Goal: Task Accomplishment & Management: Use online tool/utility

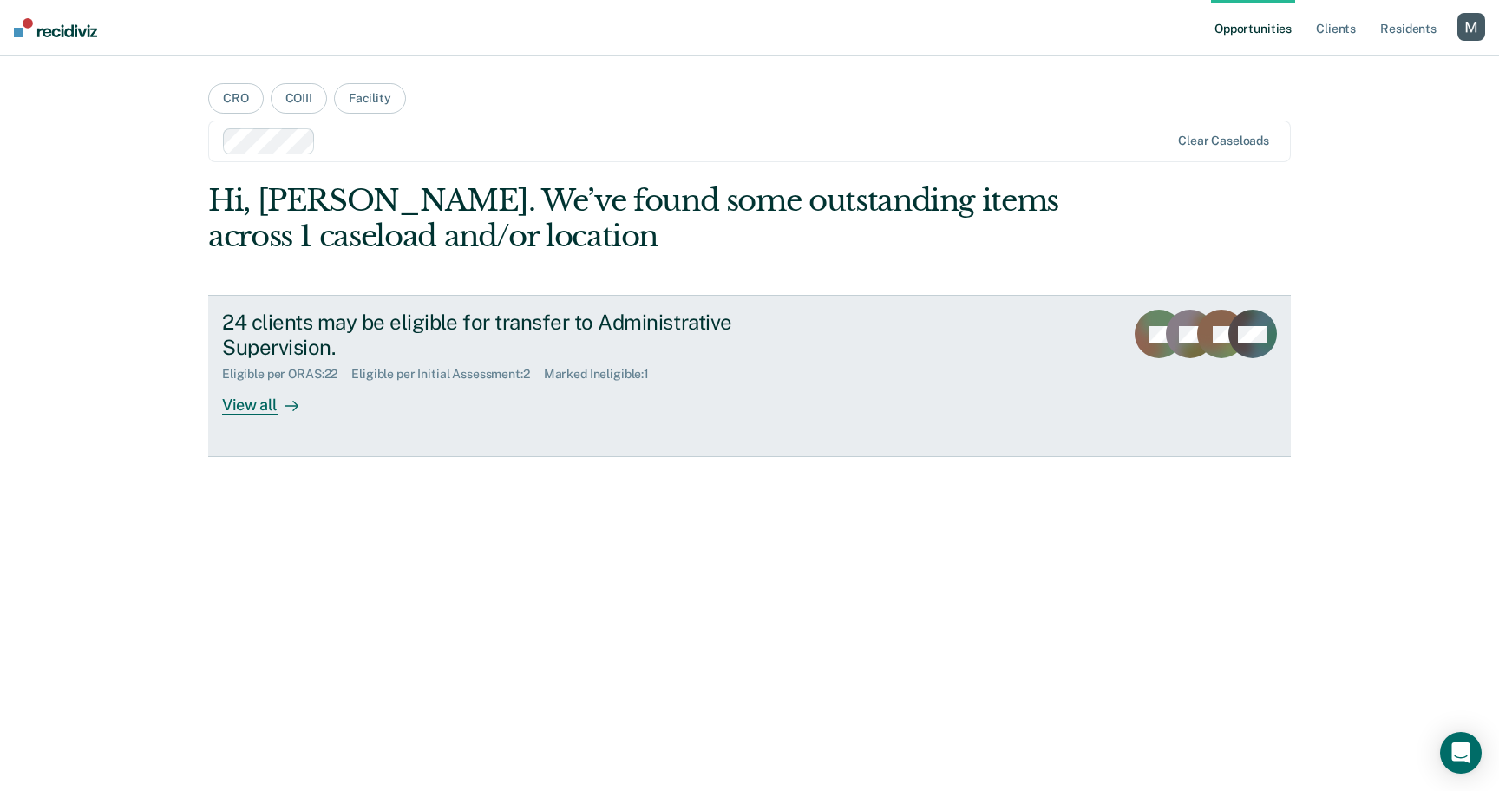
click at [739, 382] on div "24 clients may be eligible for transfer to Administrative Supervision. Eligible…" at bounding box center [547, 362] width 651 height 105
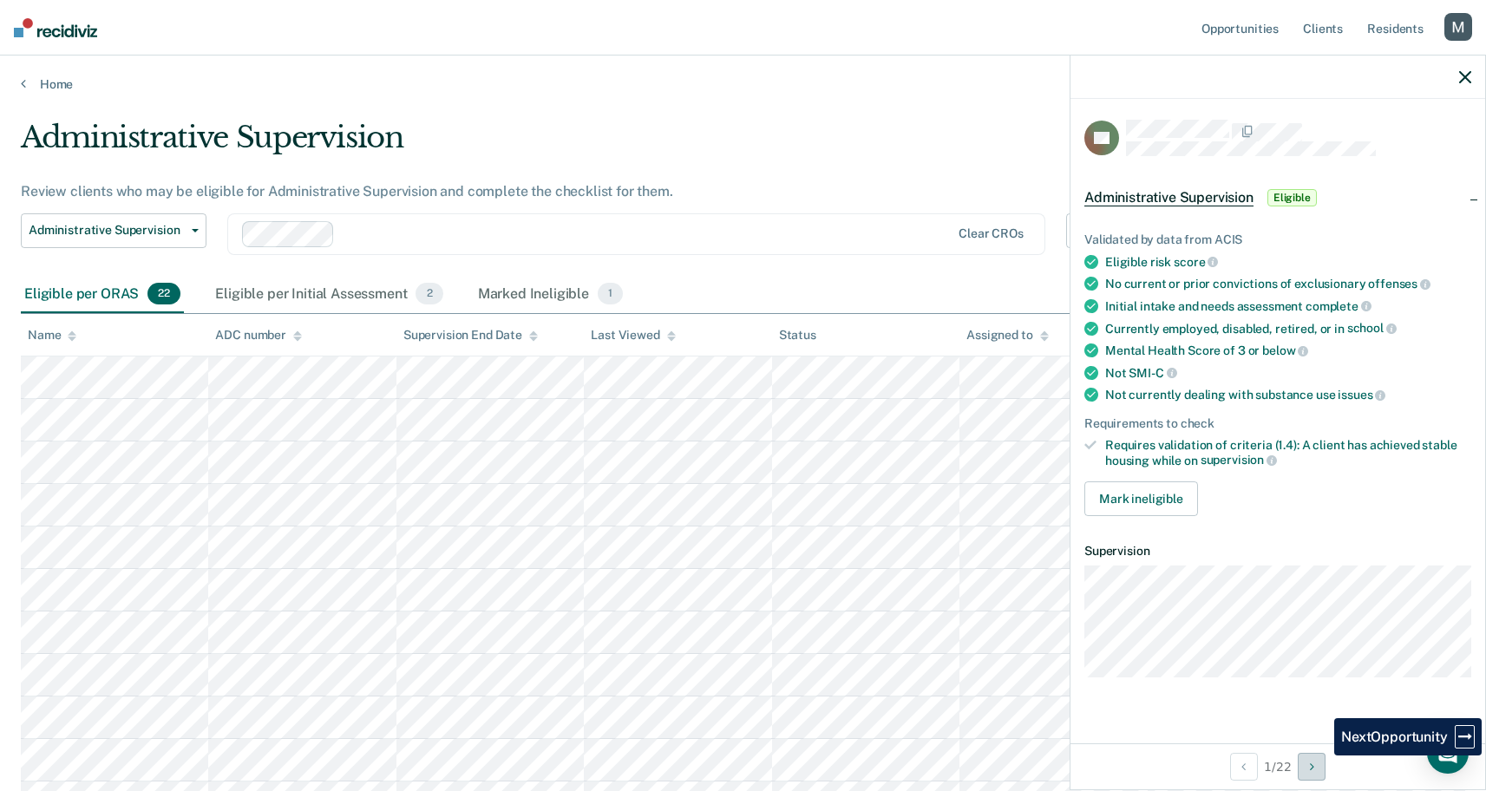
click at [1317, 765] on button "Next Opportunity" at bounding box center [1312, 767] width 28 height 28
click at [1317, 766] on button "Next Opportunity" at bounding box center [1312, 767] width 28 height 28
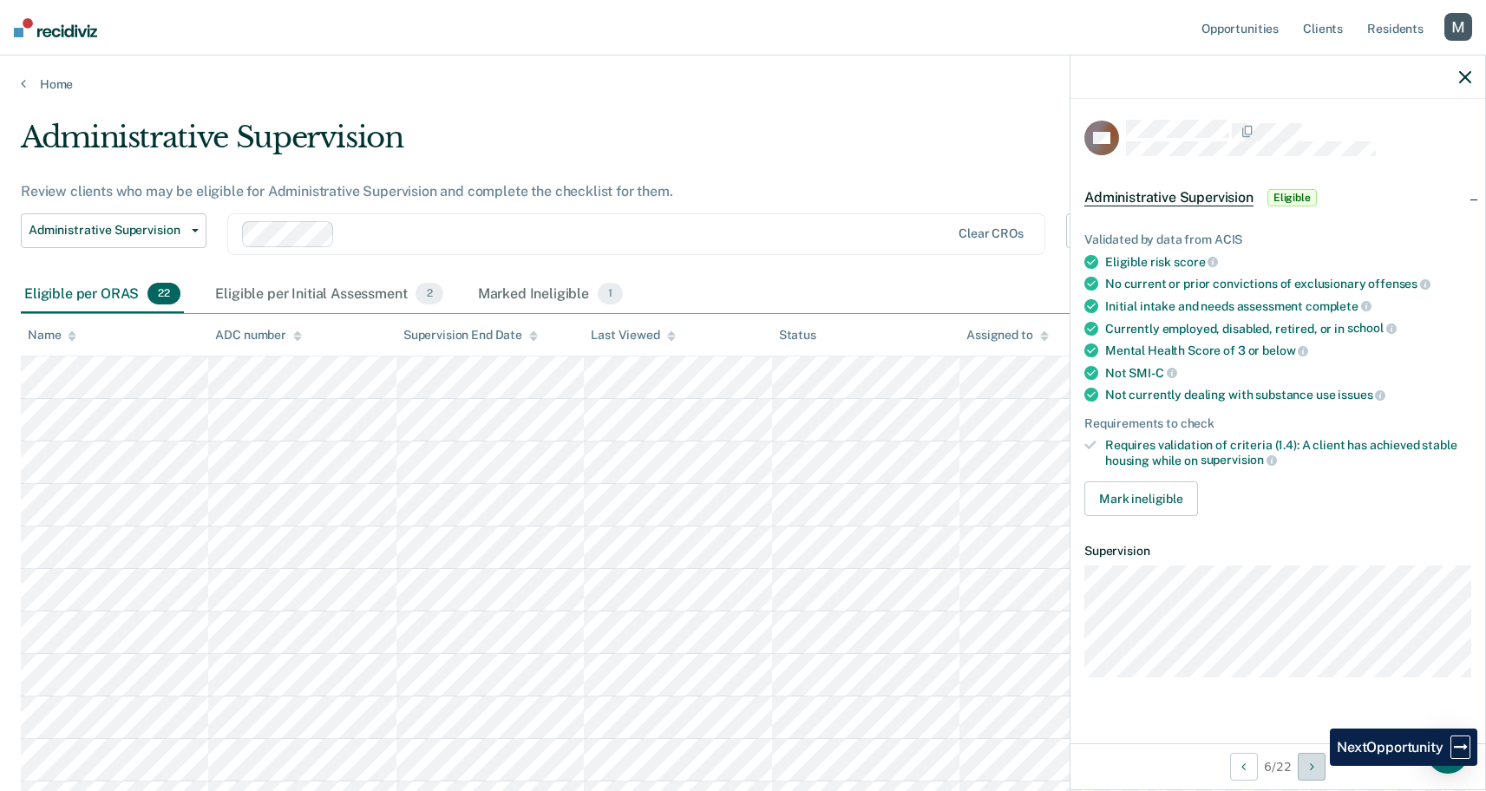
click at [1317, 766] on button "Next Opportunity" at bounding box center [1312, 767] width 28 height 28
click at [1317, 766] on icon "Next Opportunity" at bounding box center [1316, 767] width 4 height 12
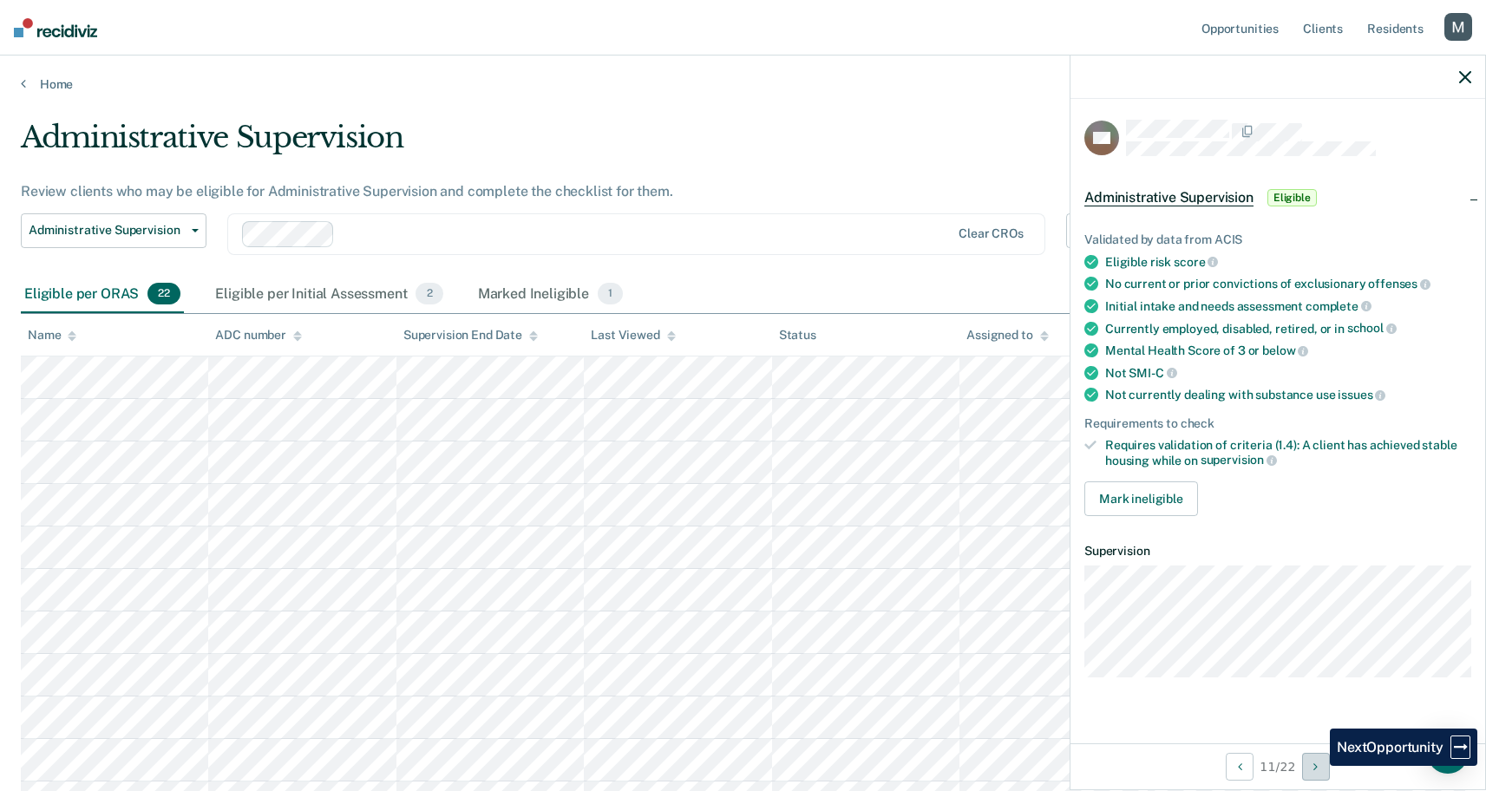
click at [1317, 766] on icon "Next Opportunity" at bounding box center [1316, 767] width 4 height 12
click at [1316, 766] on icon "Next Opportunity" at bounding box center [1316, 767] width 4 height 12
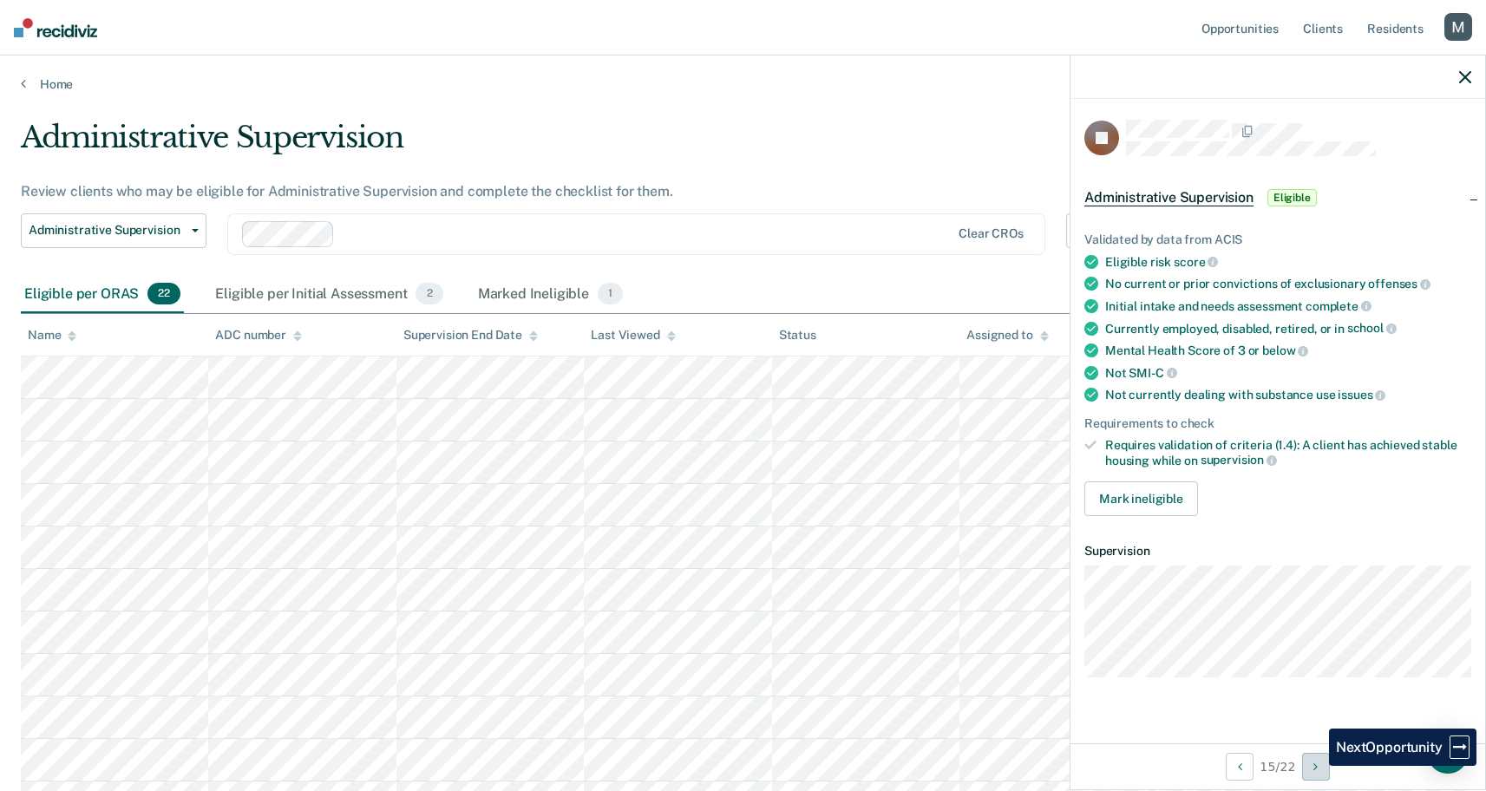
click at [1316, 766] on icon "Next Opportunity" at bounding box center [1316, 767] width 4 height 12
click at [1316, 767] on icon "Next Opportunity" at bounding box center [1316, 767] width 4 height 12
click at [1315, 767] on icon "Next Opportunity" at bounding box center [1316, 767] width 4 height 12
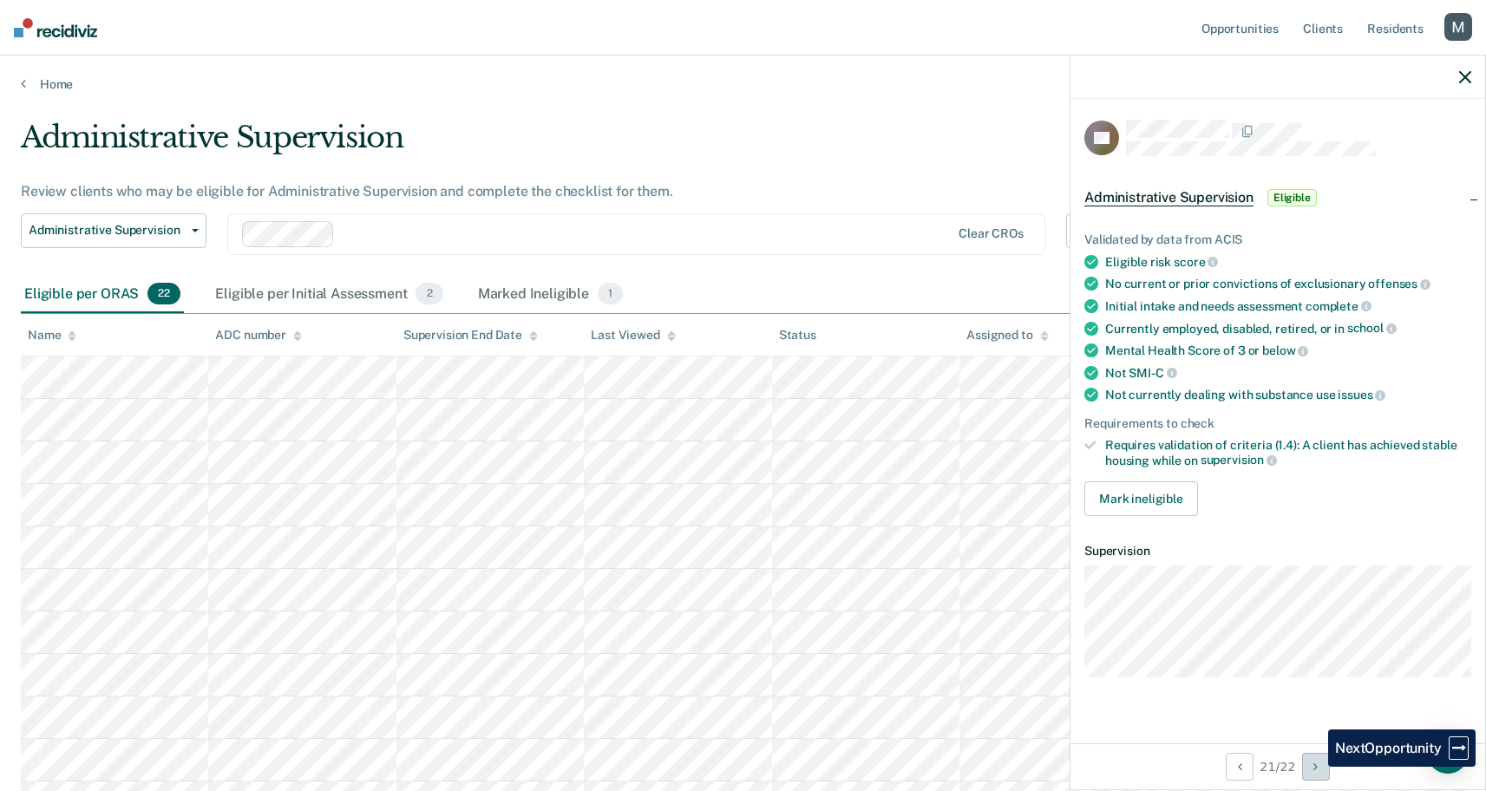
click at [1315, 767] on icon "Next Opportunity" at bounding box center [1316, 767] width 4 height 12
click at [521, 229] on div at bounding box center [646, 234] width 609 height 20
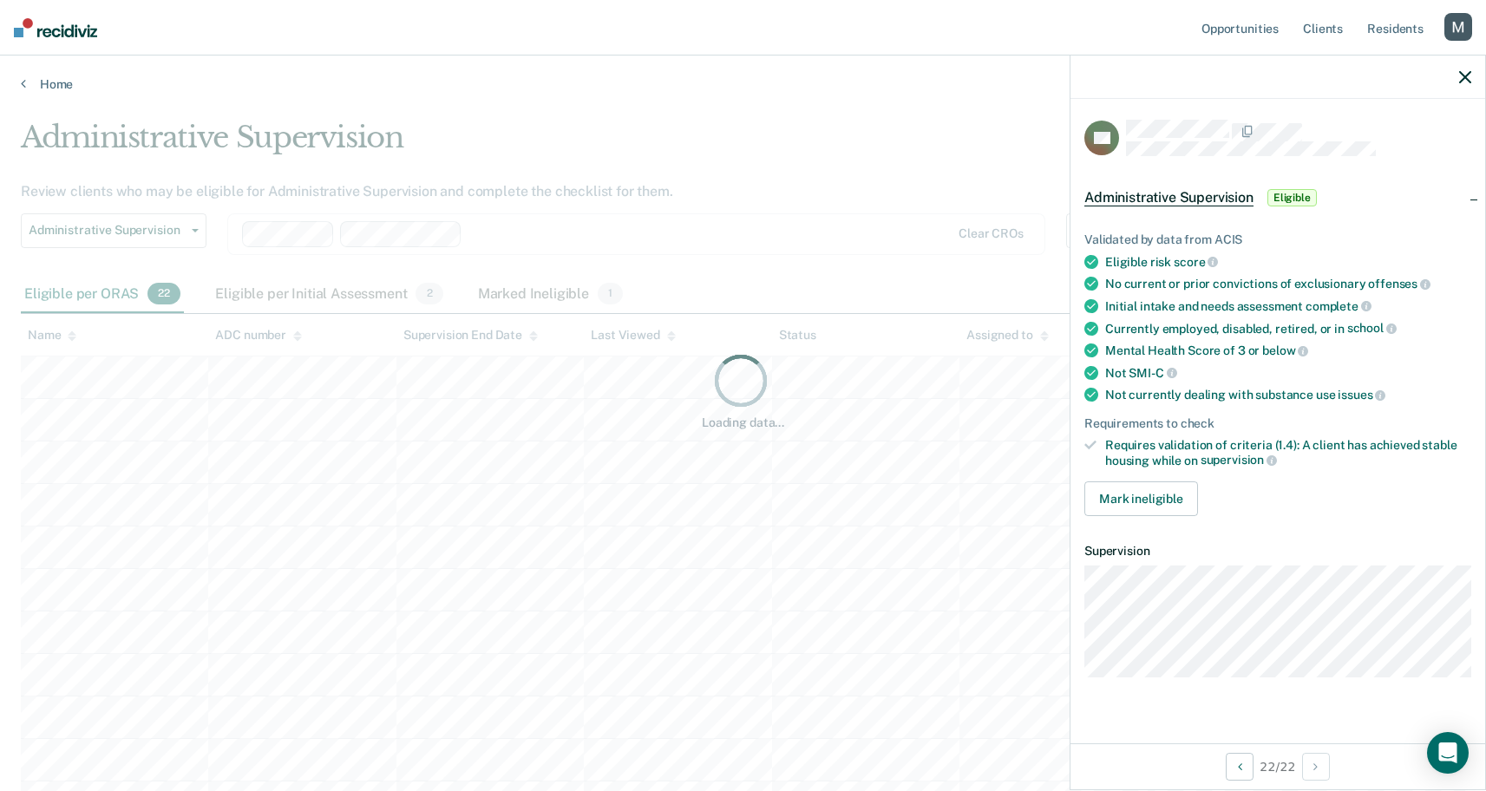
click at [552, 233] on div "Loading data..." at bounding box center [743, 390] width 1445 height 541
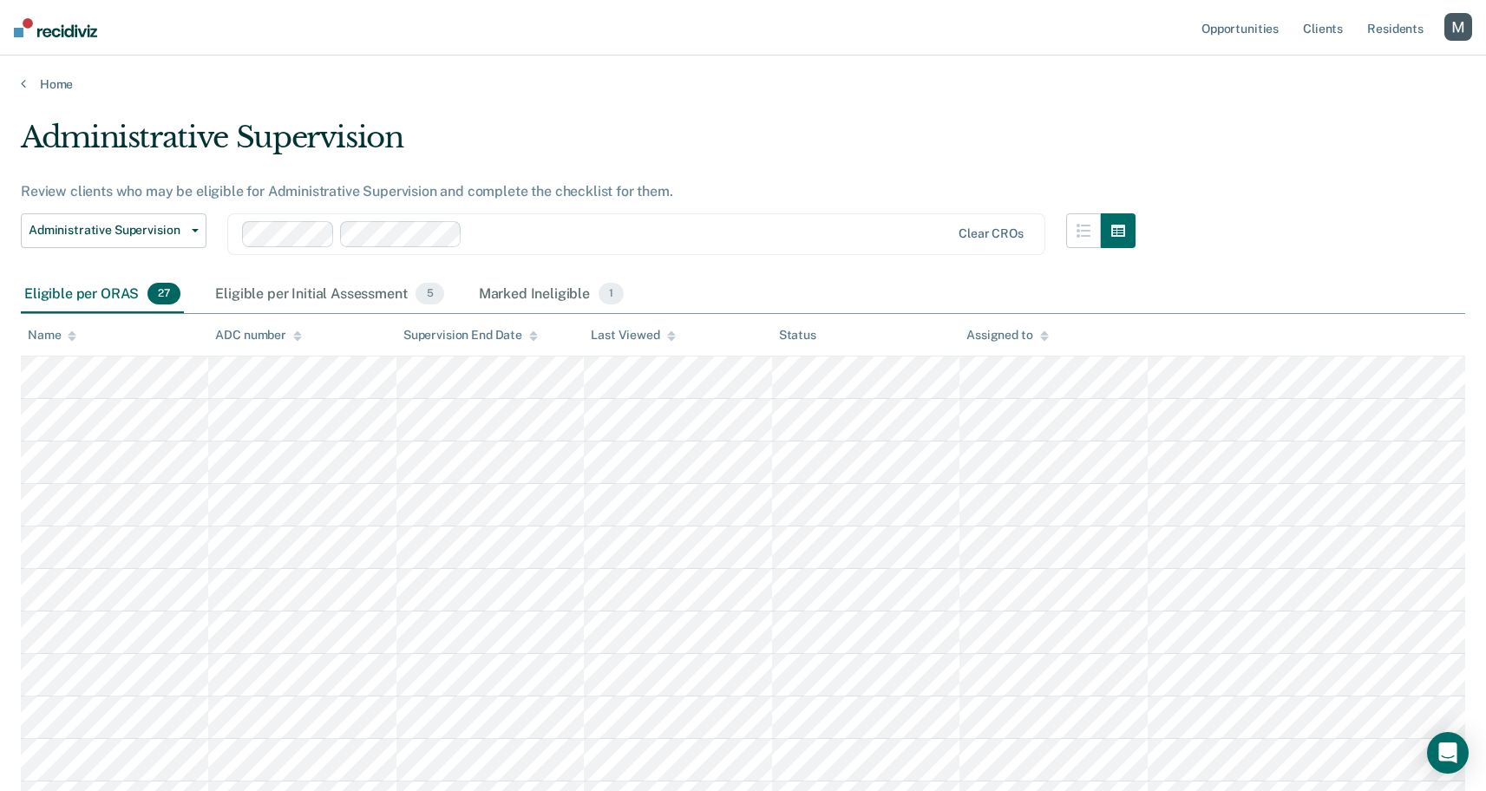
click at [593, 233] on div at bounding box center [709, 234] width 481 height 20
click at [366, 297] on div "Eligible per Initial Assessment 9" at bounding box center [329, 295] width 235 height 38
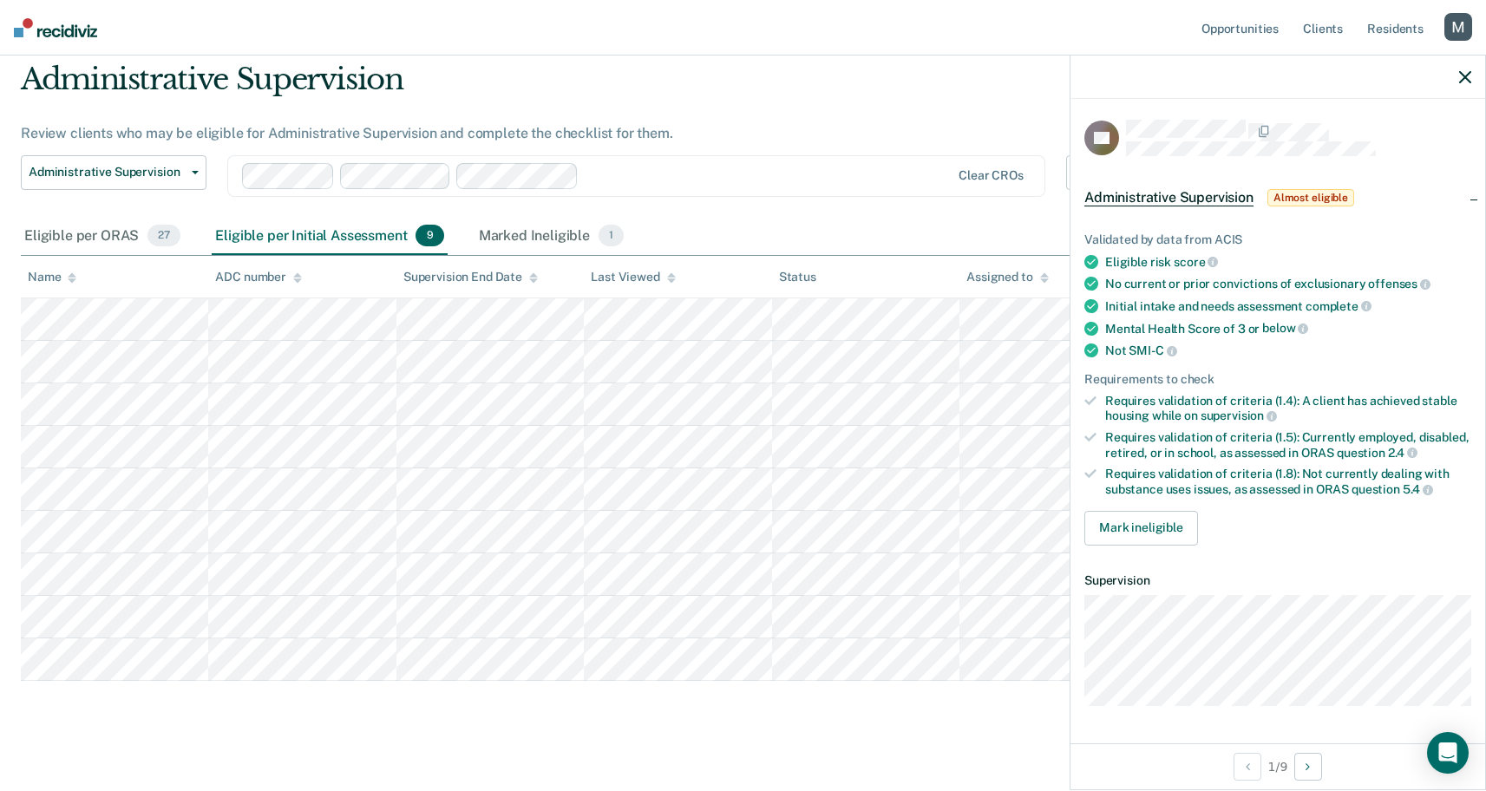
scroll to position [72, 0]
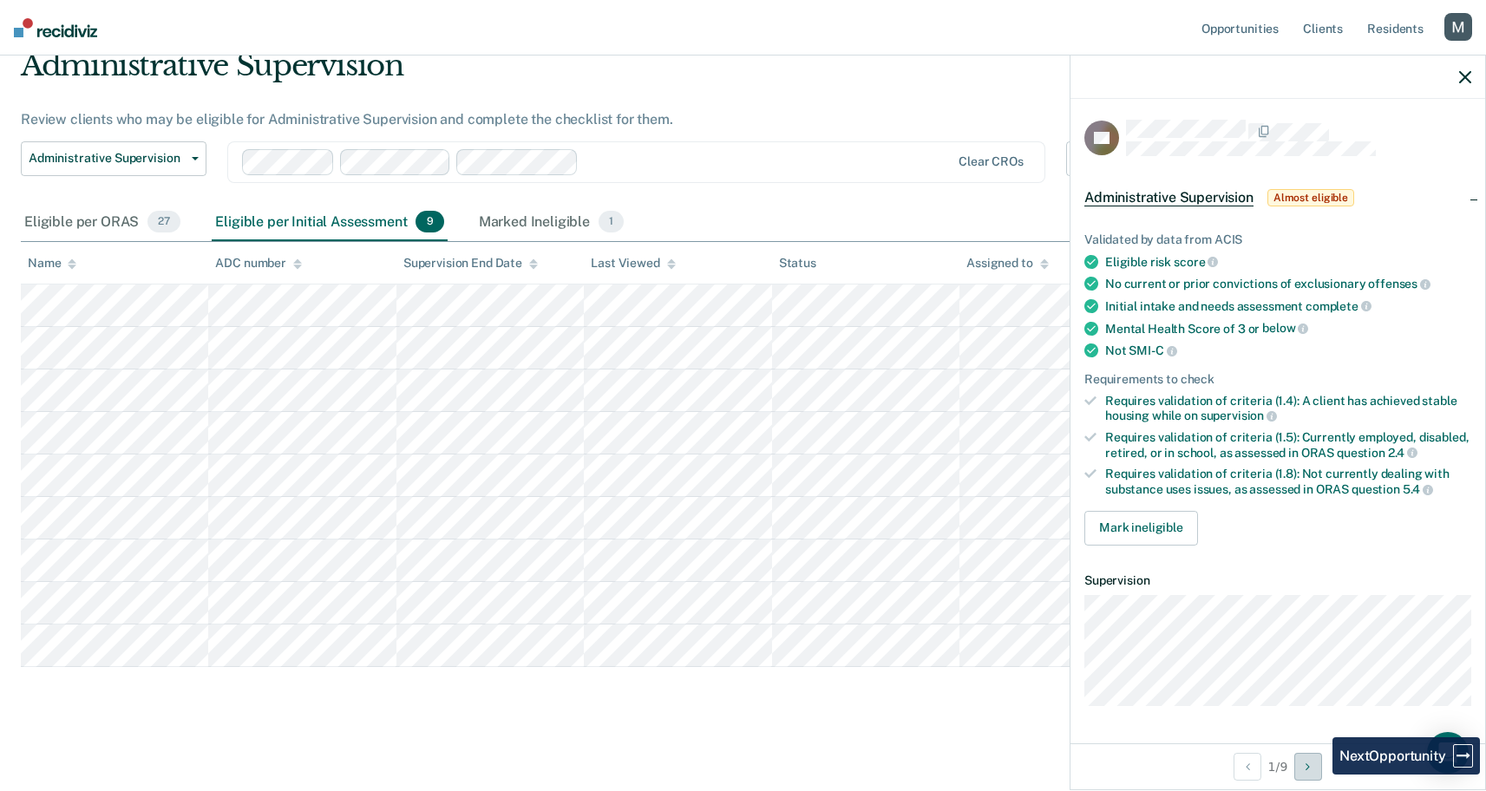
click at [1320, 775] on button "Next Opportunity" at bounding box center [1309, 767] width 28 height 28
click at [1318, 774] on button "Next Opportunity" at bounding box center [1309, 767] width 28 height 28
click at [1272, 769] on div "3 / 9" at bounding box center [1278, 767] width 415 height 46
click at [1257, 766] on button "Previous Opportunity" at bounding box center [1248, 767] width 28 height 28
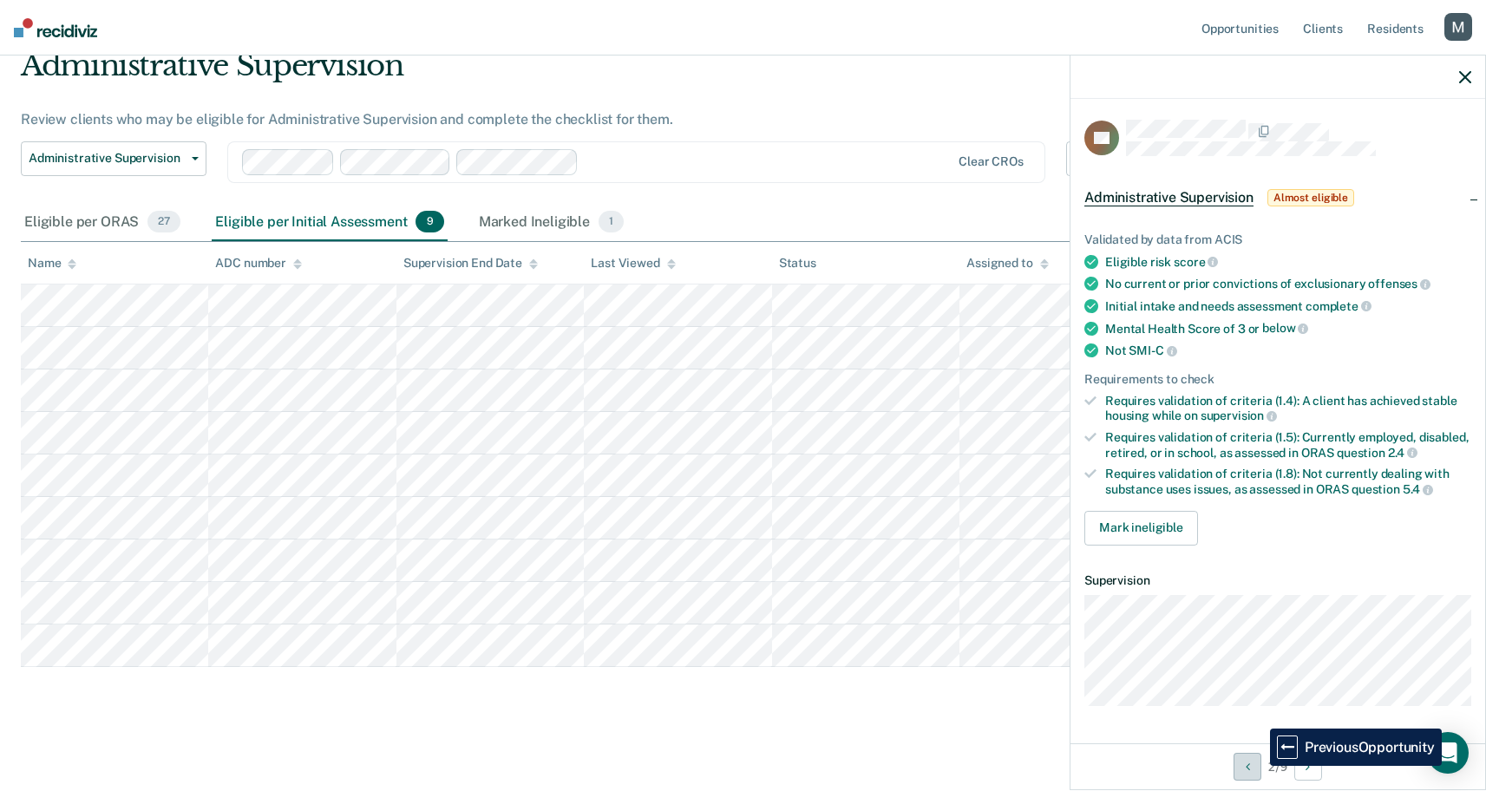
click at [1255, 767] on button "Previous Opportunity" at bounding box center [1248, 767] width 28 height 28
click at [1305, 766] on button "Next Opportunity" at bounding box center [1309, 767] width 28 height 28
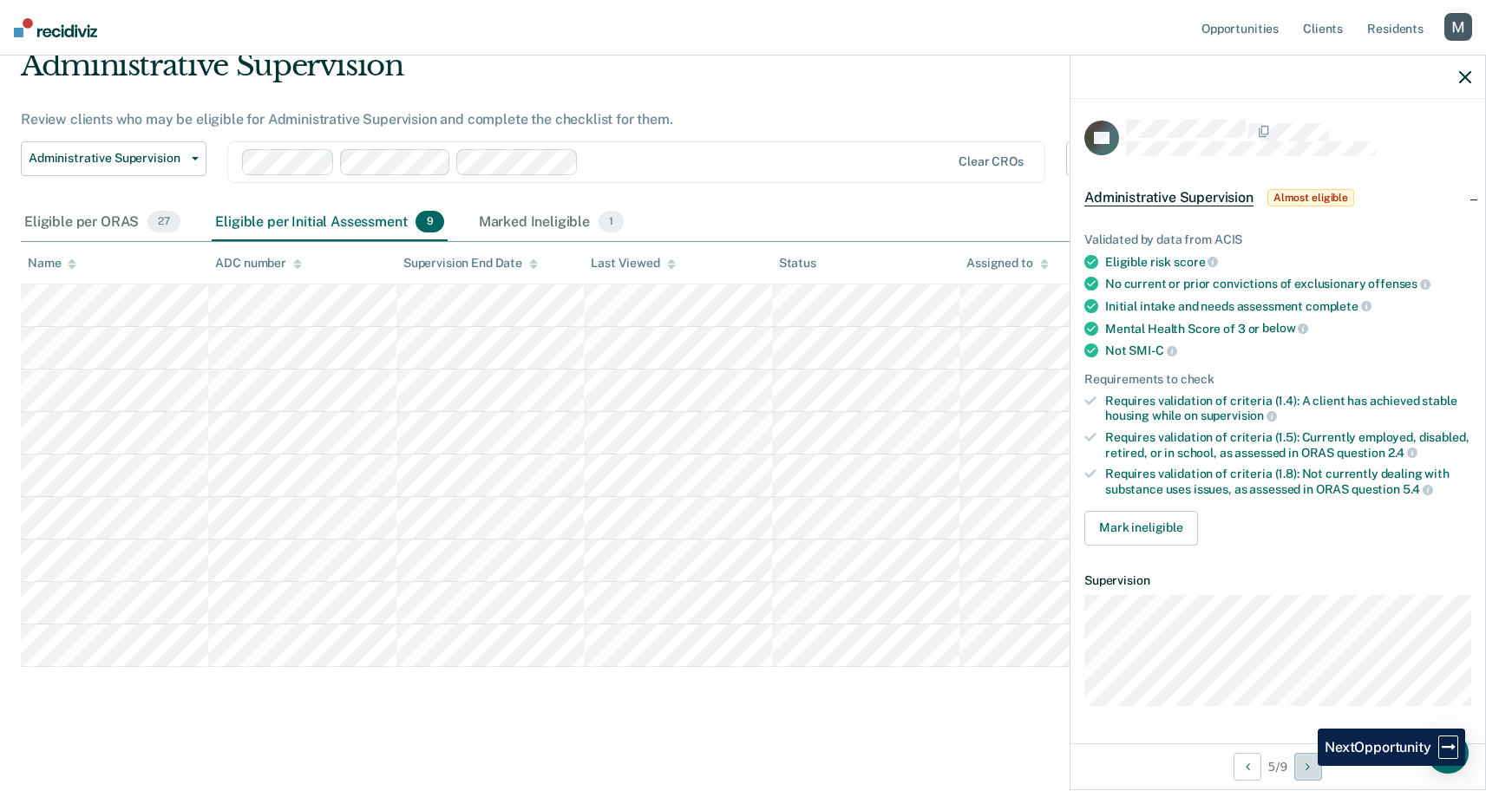
click at [1305, 766] on button "Next Opportunity" at bounding box center [1309, 767] width 28 height 28
click at [1306, 766] on button "Next Opportunity" at bounding box center [1309, 767] width 28 height 28
click at [578, 213] on div "Marked Ineligible 1" at bounding box center [551, 223] width 153 height 38
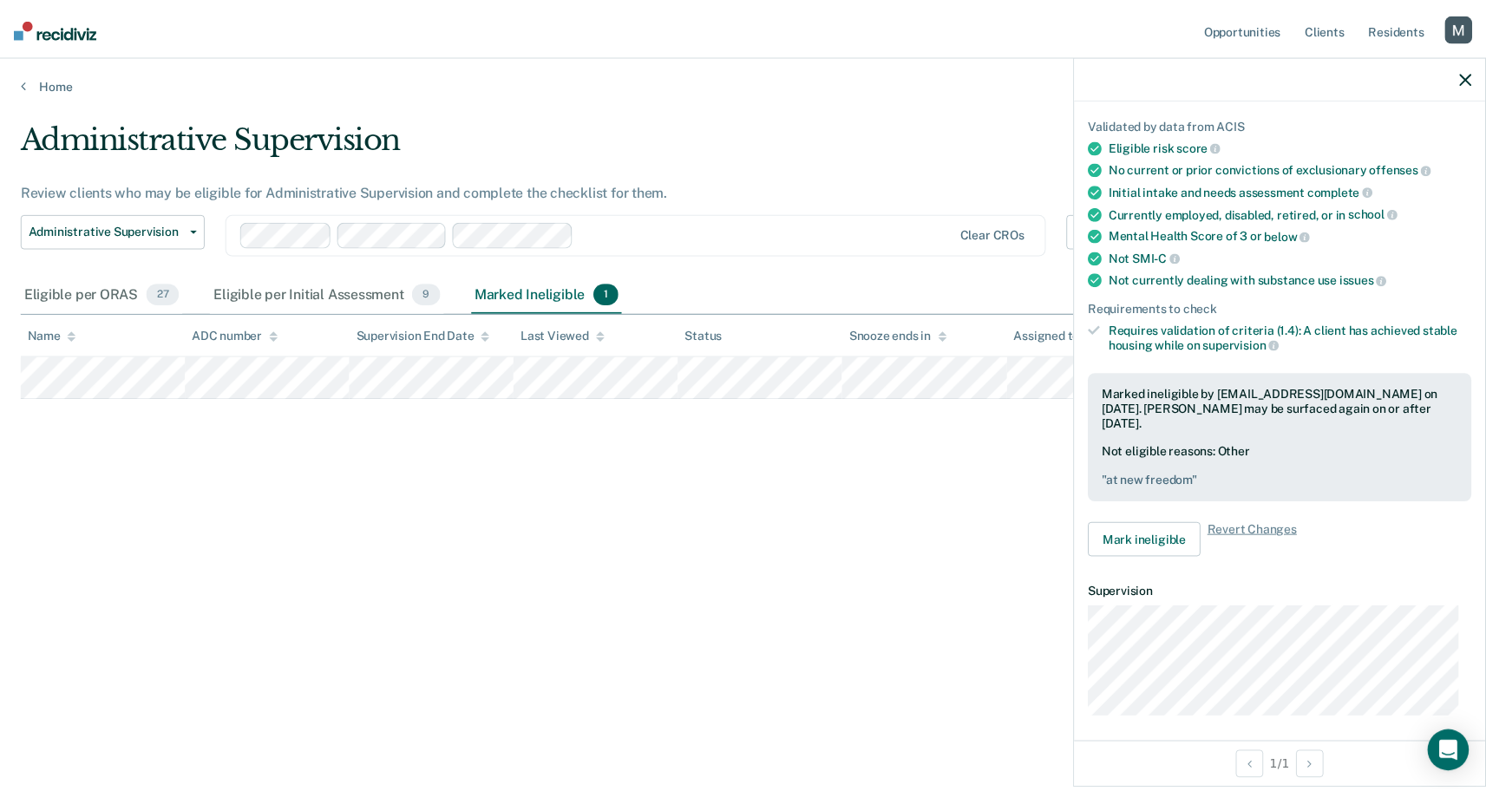
scroll to position [120, 0]
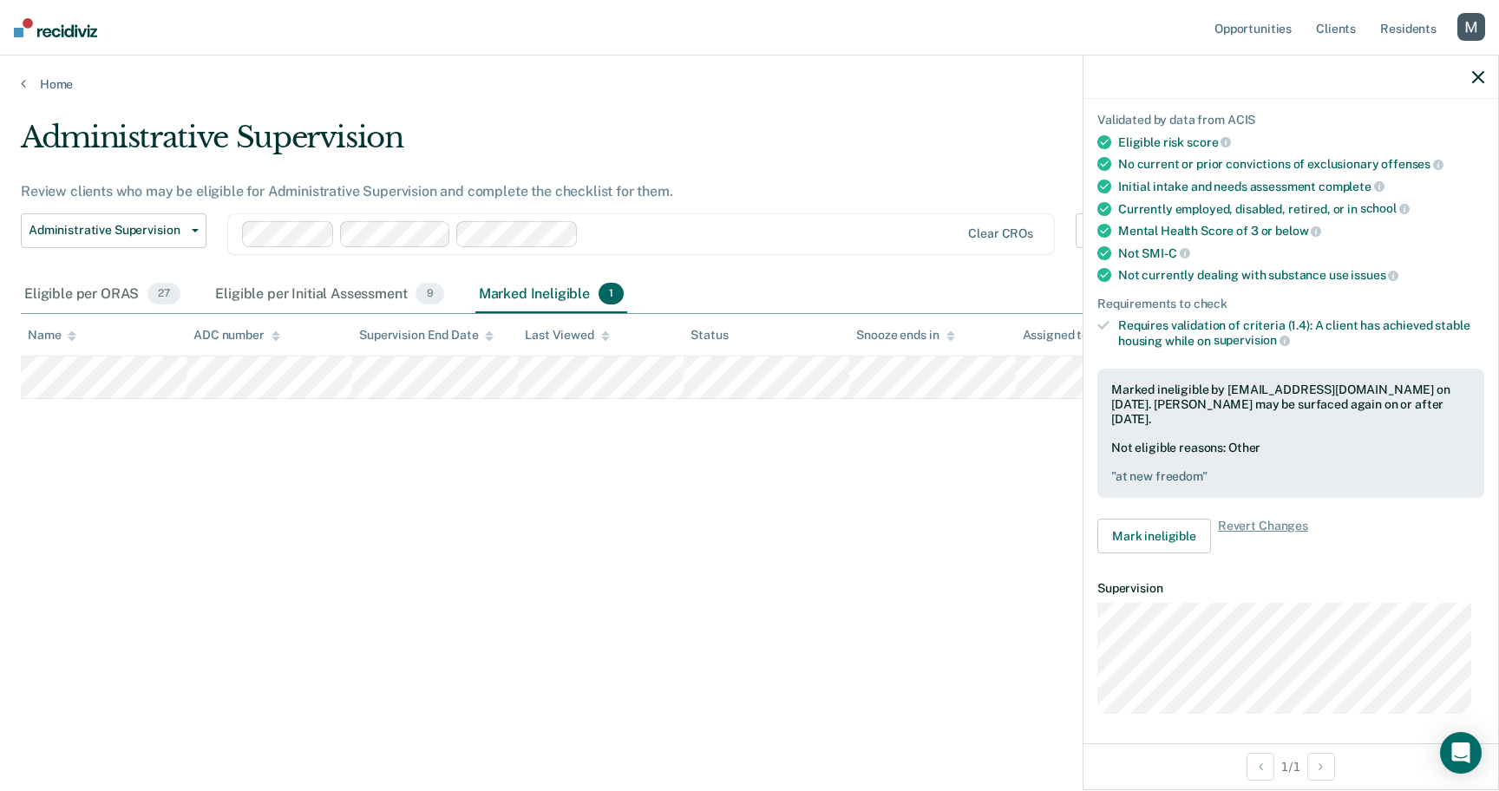
click at [699, 228] on div at bounding box center [773, 234] width 374 height 20
drag, startPoint x: 744, startPoint y: 242, endPoint x: 737, endPoint y: 252, distance: 12.5
click at [744, 242] on div at bounding box center [845, 234] width 229 height 20
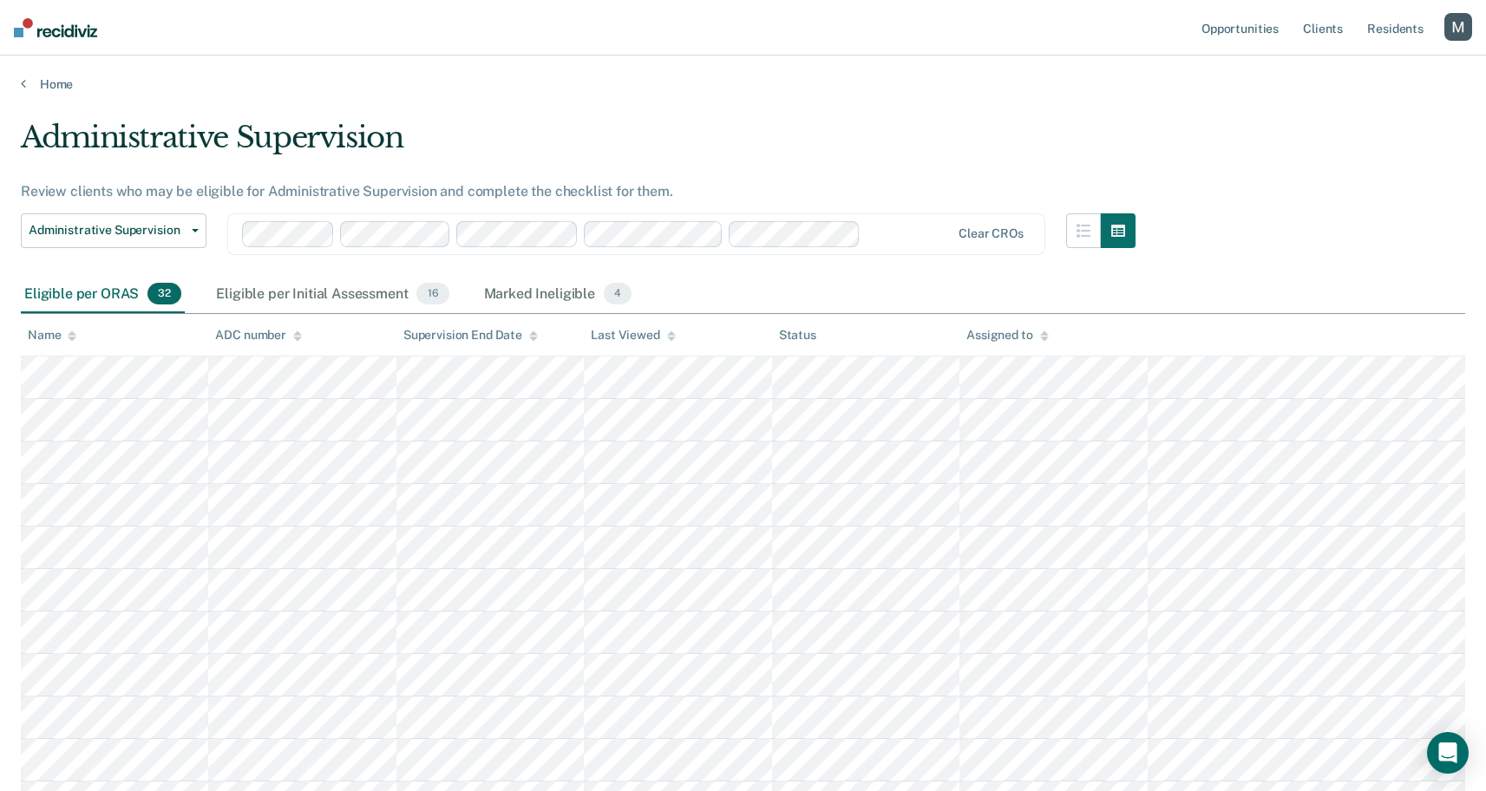
click at [115, 292] on div "Eligible per ORAS 32" at bounding box center [103, 295] width 164 height 38
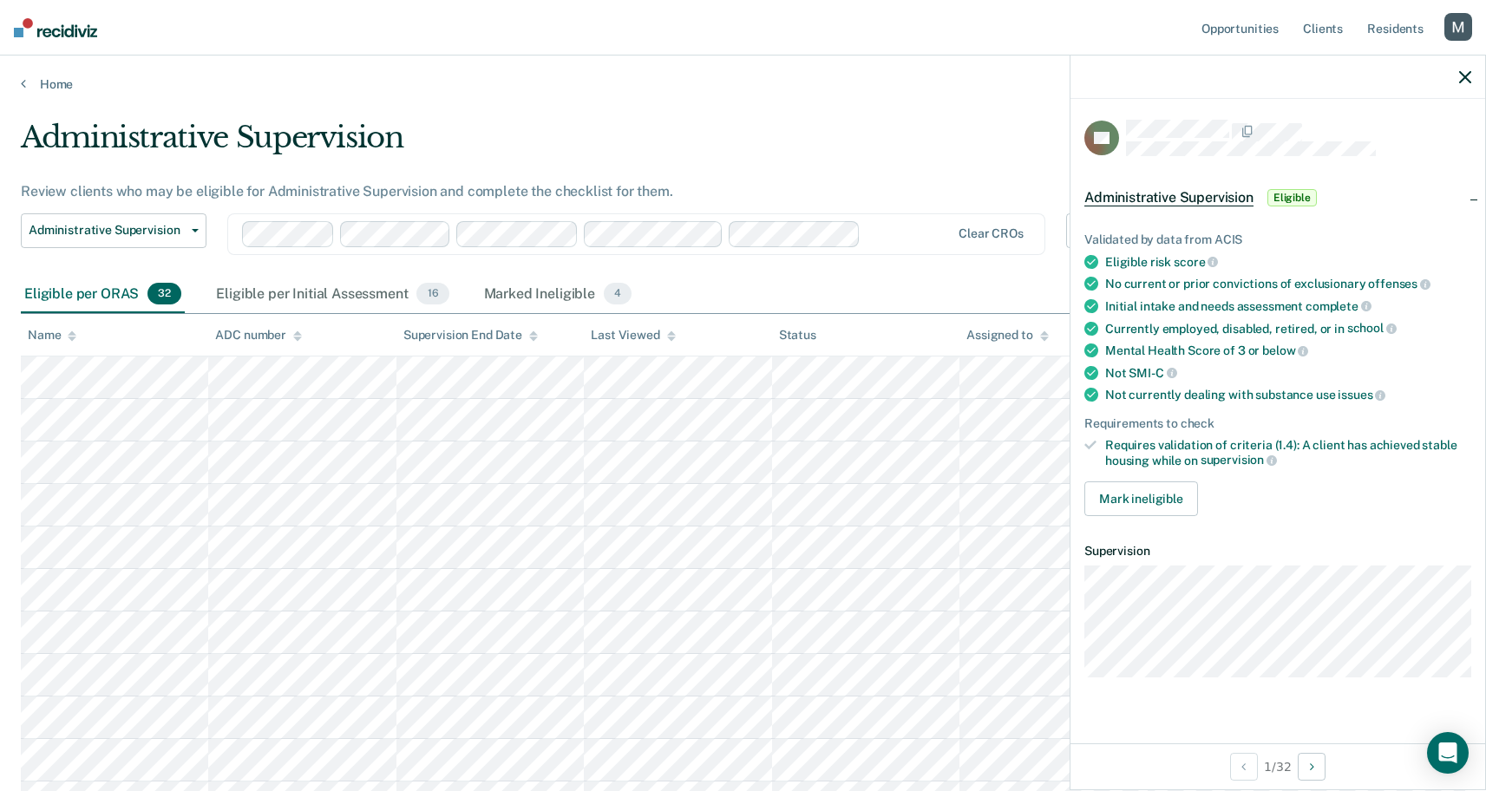
scroll to position [829, 0]
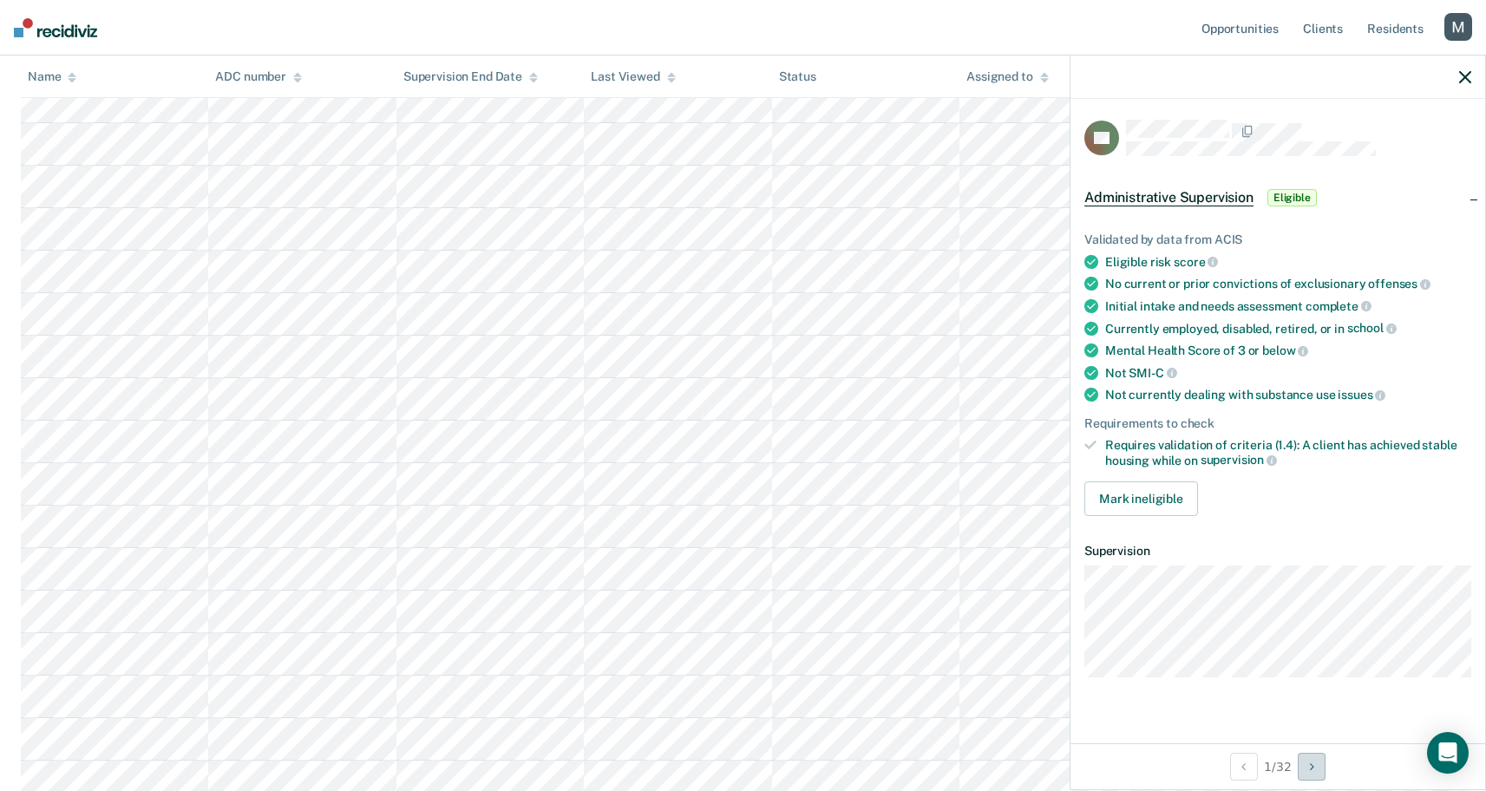
click at [1318, 768] on button "Next Opportunity" at bounding box center [1312, 767] width 28 height 28
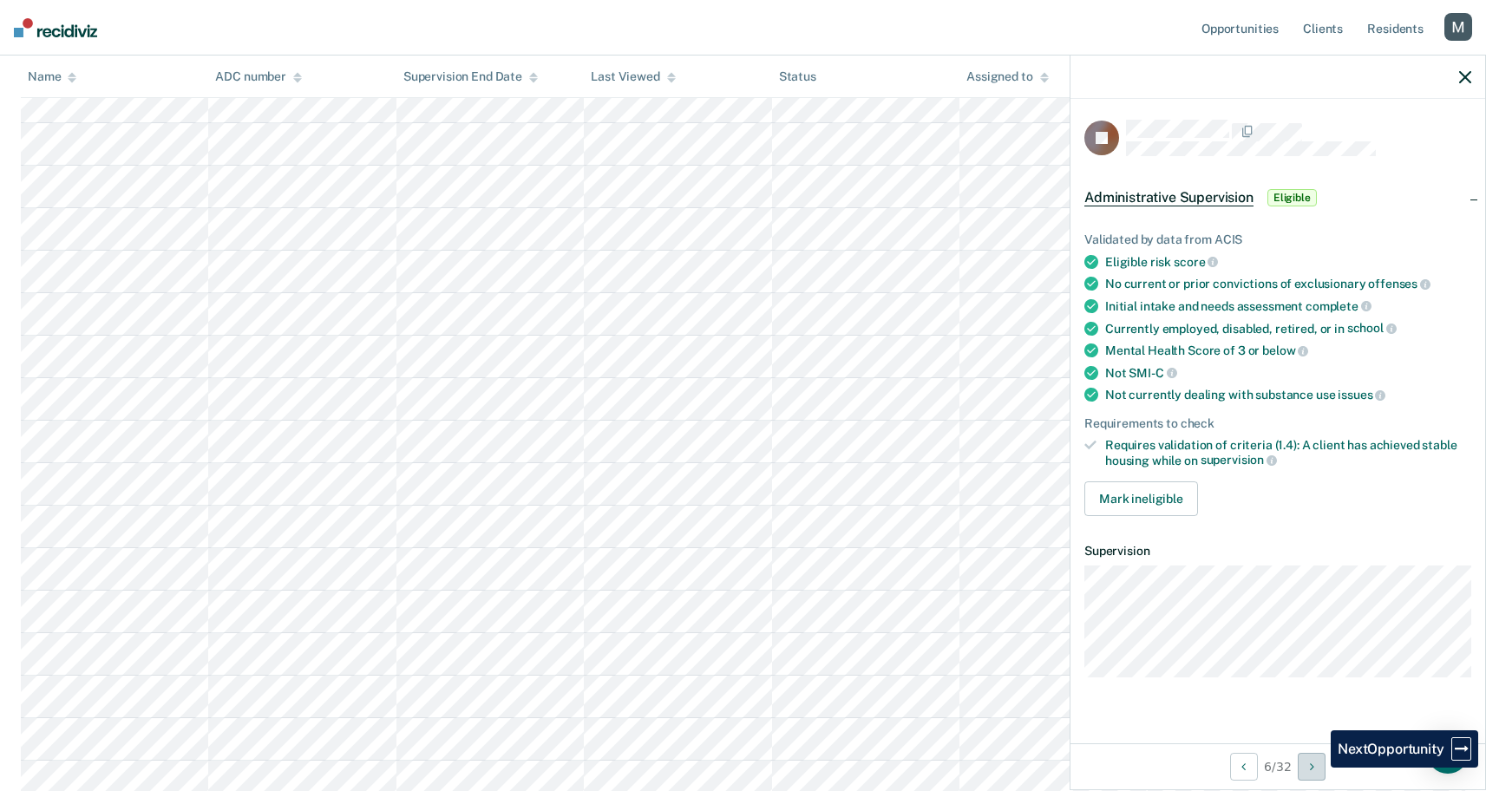
click at [1318, 768] on button "Next Opportunity" at bounding box center [1312, 767] width 28 height 28
click at [1314, 768] on icon "Next Opportunity" at bounding box center [1312, 767] width 4 height 12
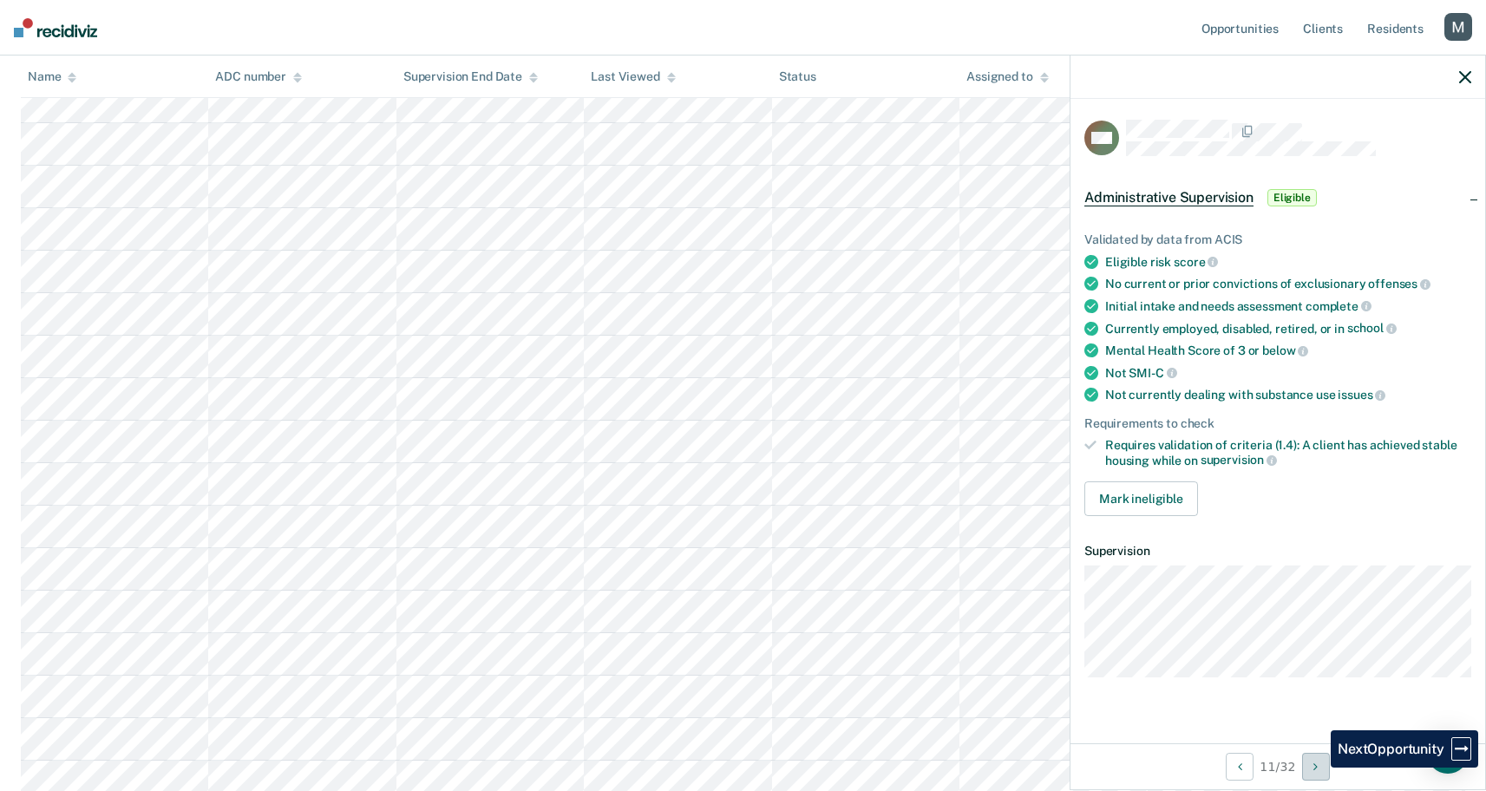
click at [1318, 768] on icon "Next Opportunity" at bounding box center [1316, 767] width 4 height 12
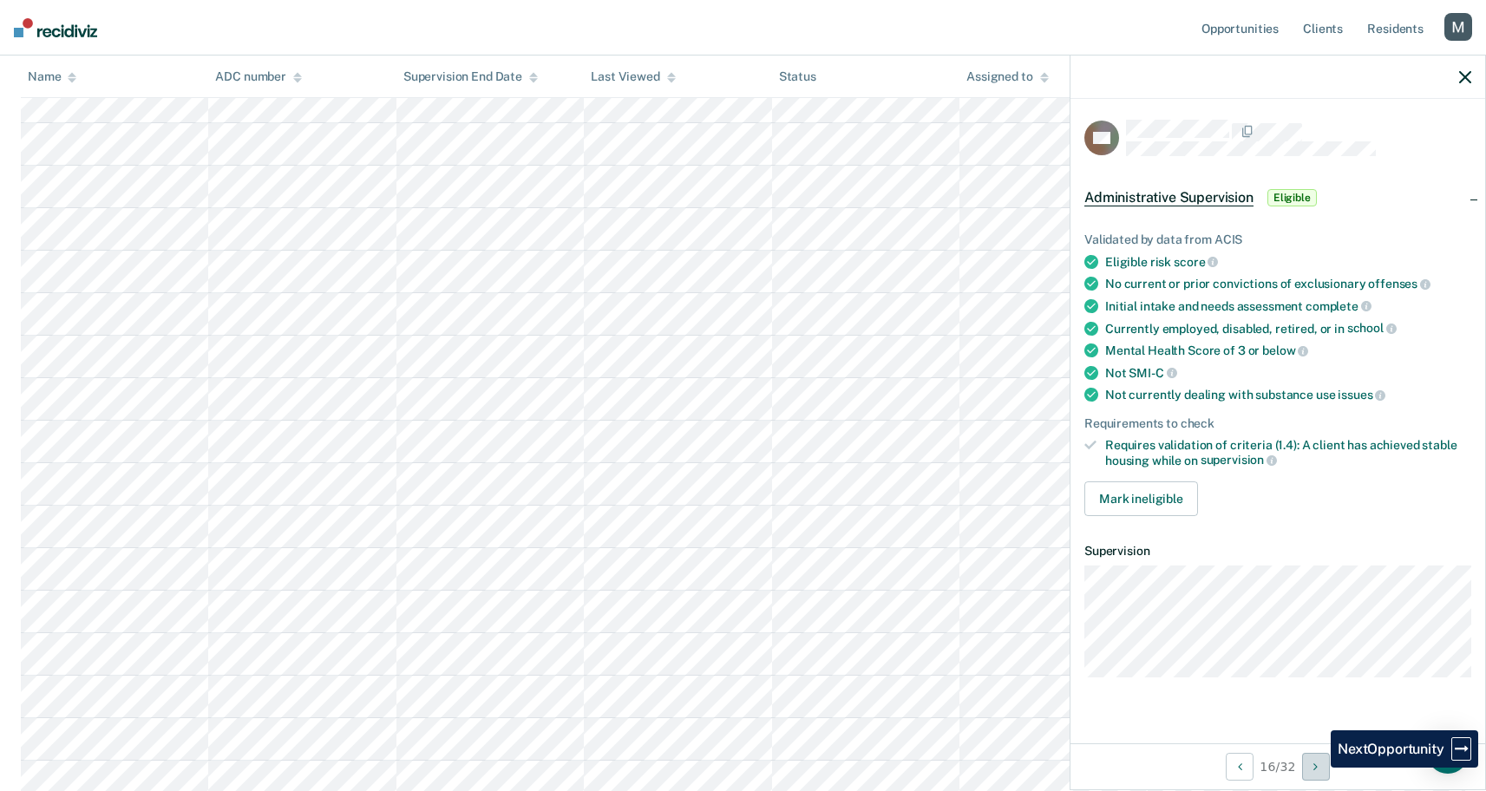
click at [1318, 768] on icon "Next Opportunity" at bounding box center [1316, 767] width 4 height 12
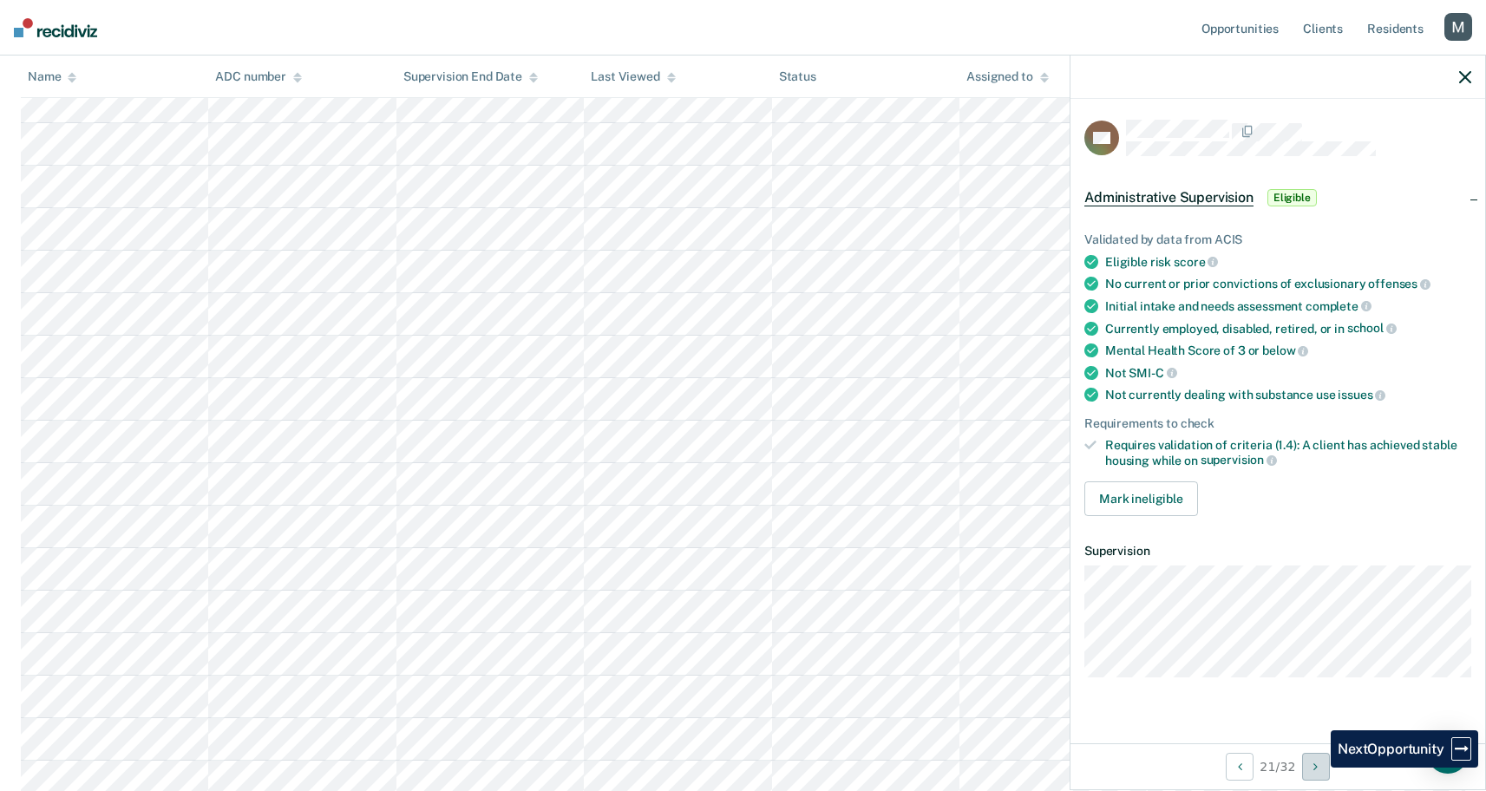
click at [1318, 768] on icon "Next Opportunity" at bounding box center [1316, 767] width 4 height 12
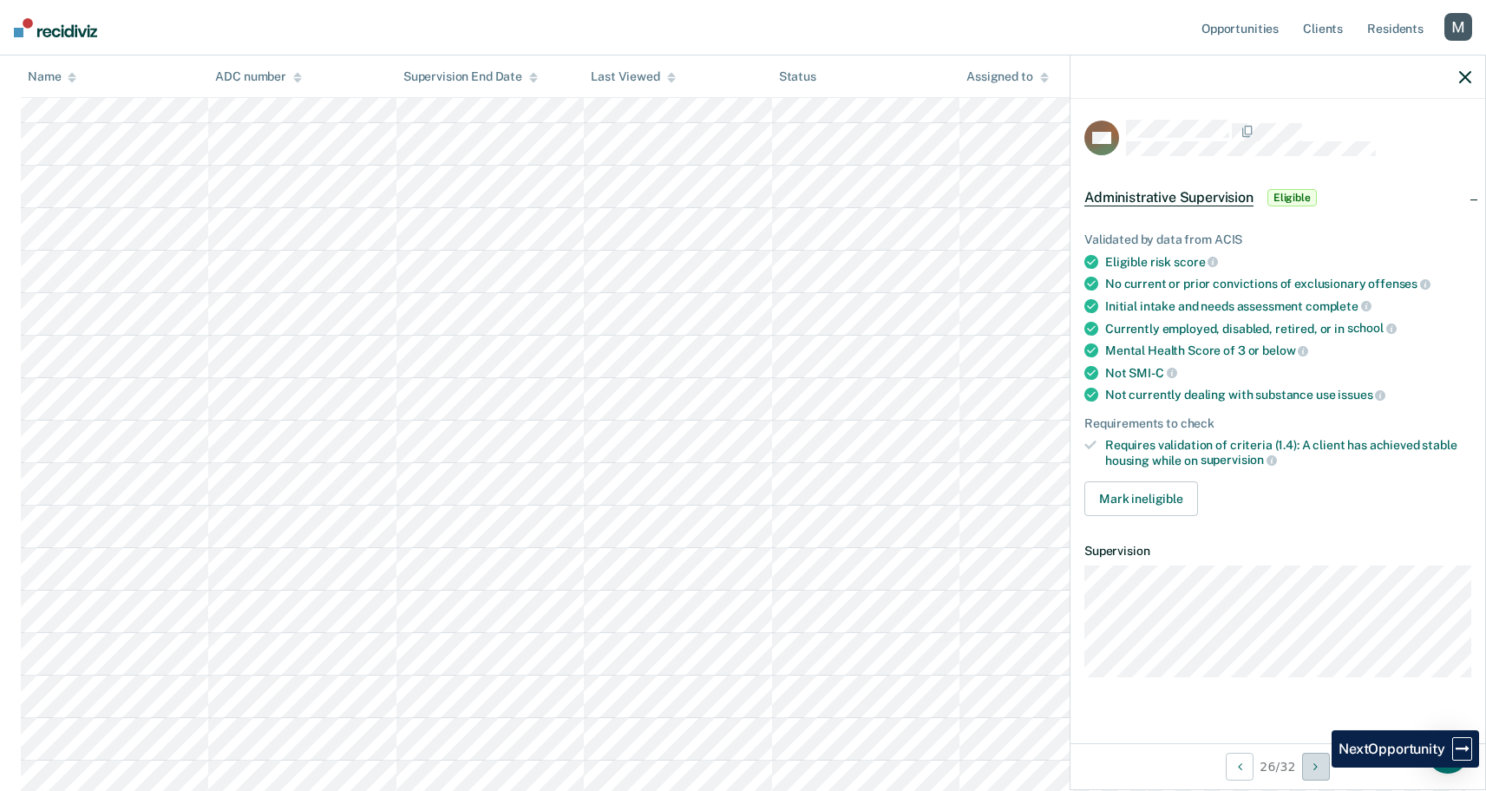
click at [1318, 768] on icon "Next Opportunity" at bounding box center [1316, 767] width 4 height 12
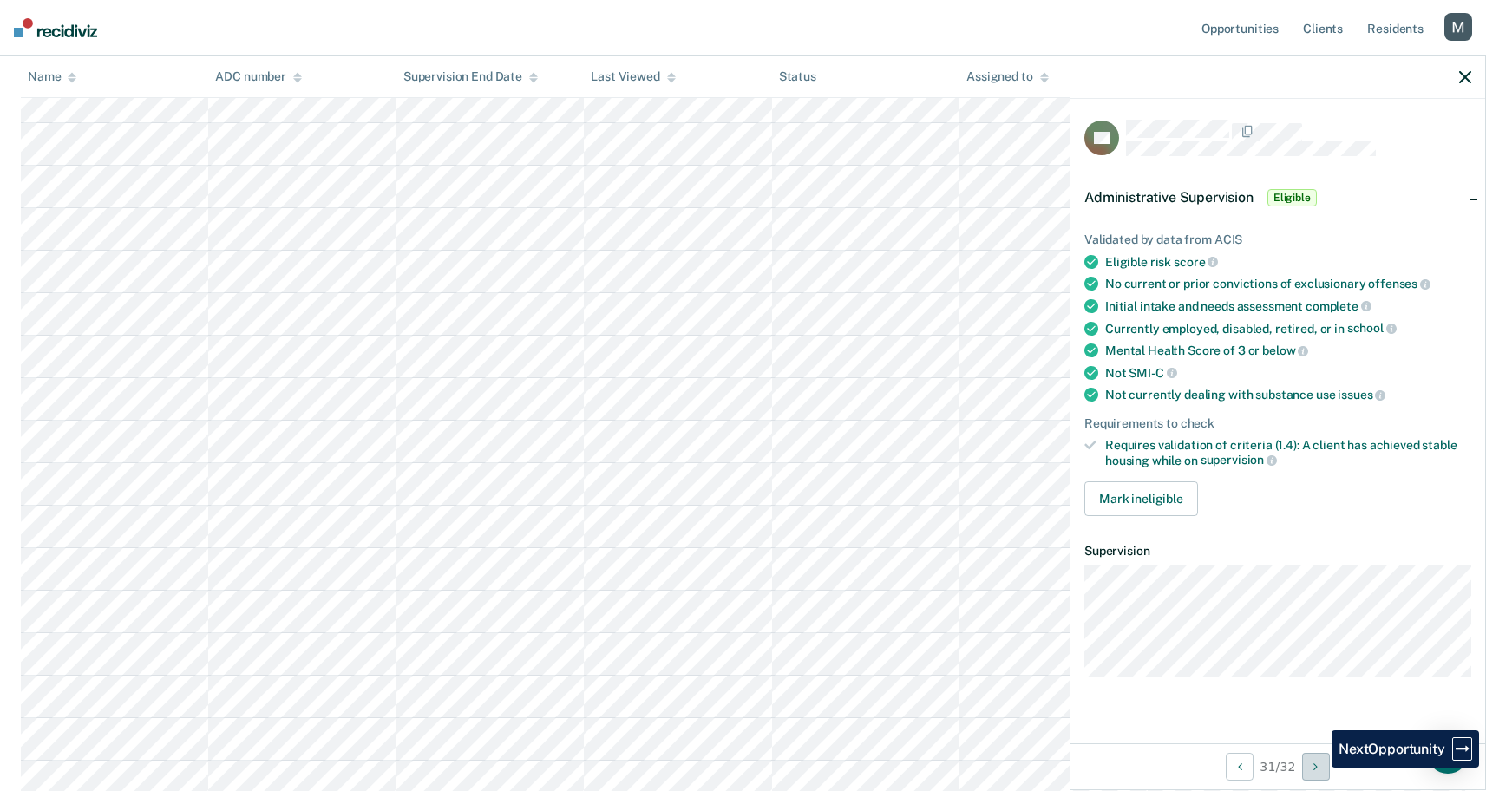
click at [1318, 768] on icon "Next Opportunity" at bounding box center [1316, 767] width 4 height 12
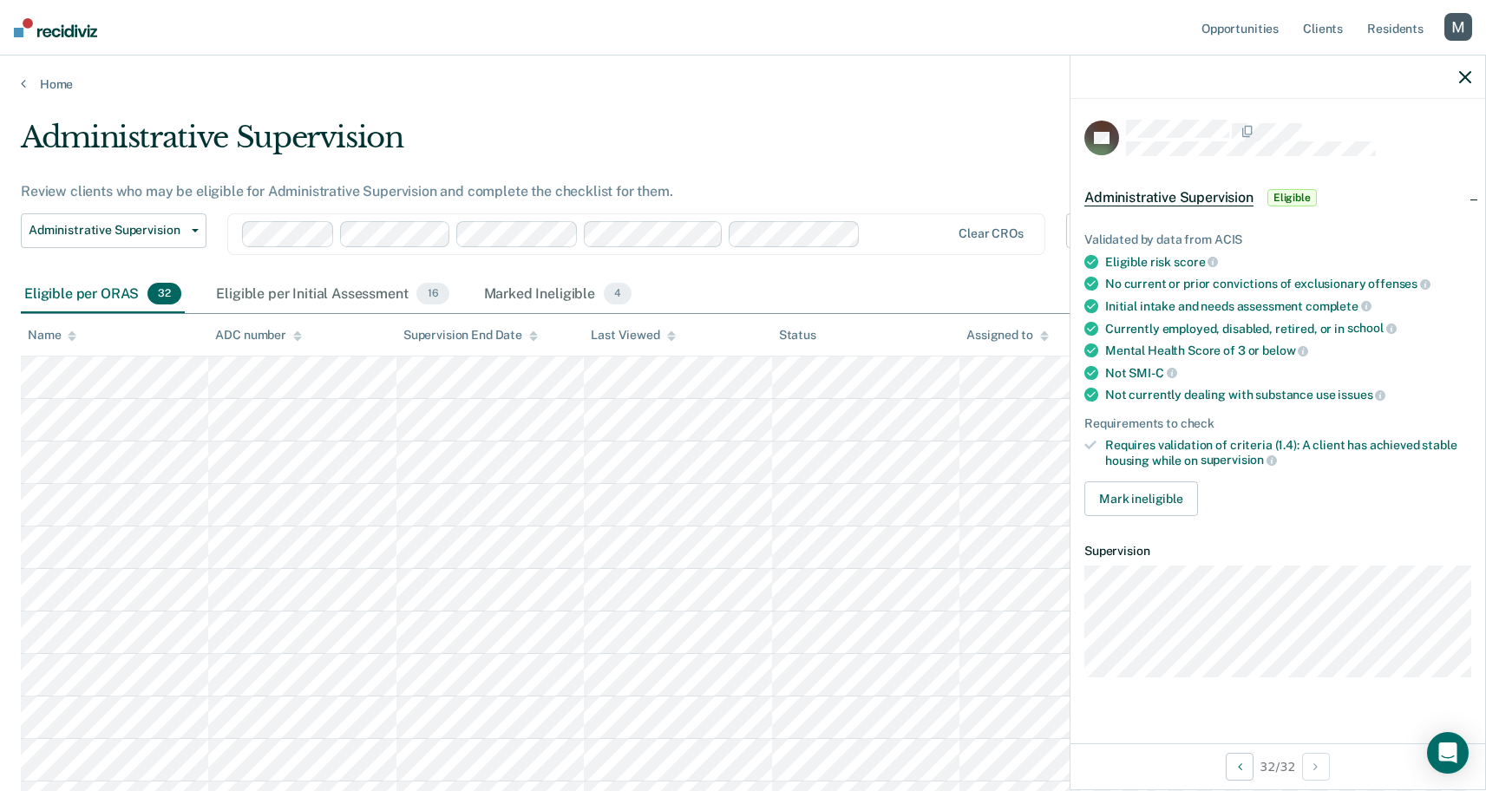
click at [899, 229] on div at bounding box center [909, 234] width 82 height 20
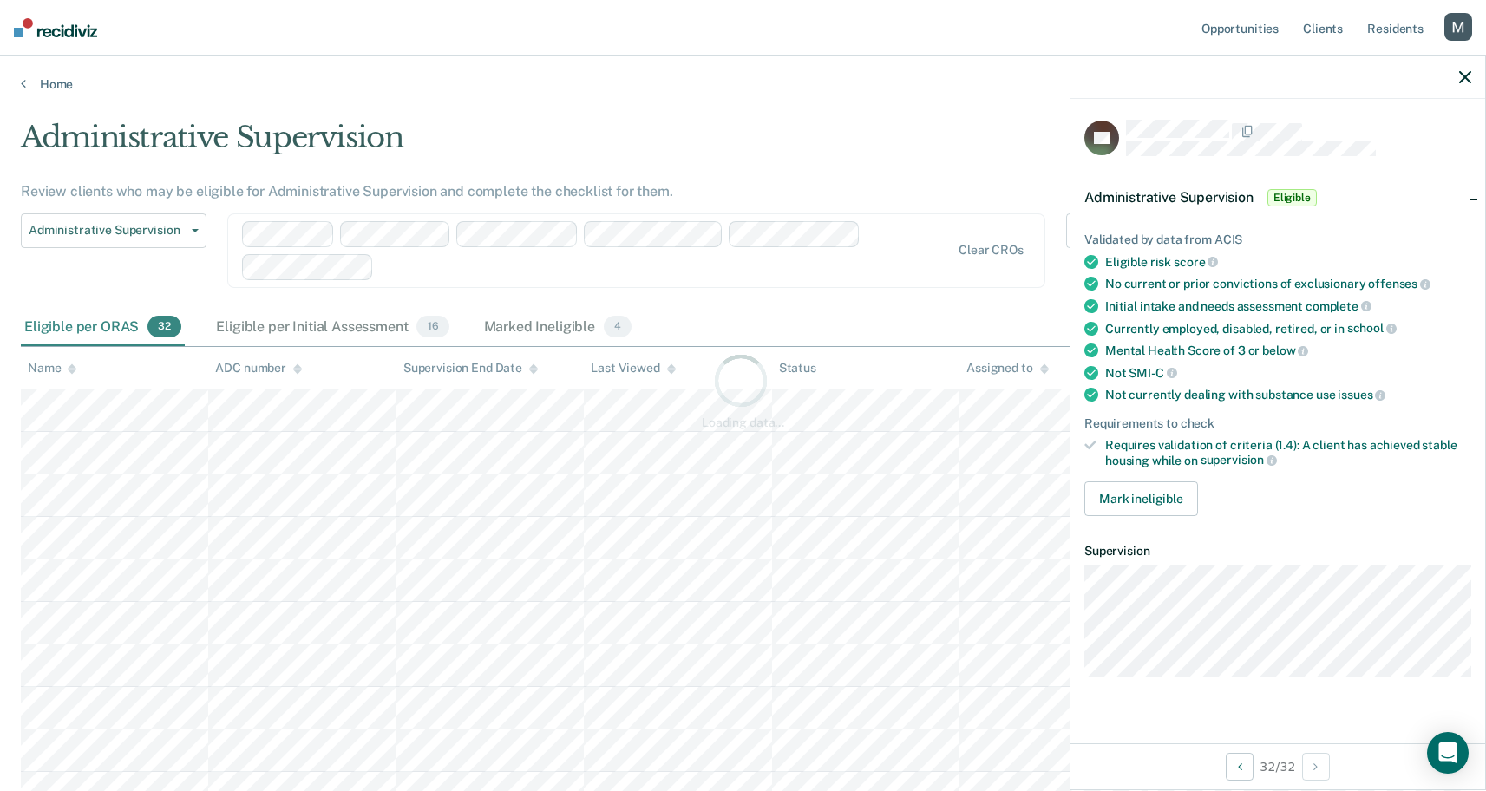
click at [737, 267] on div "Loading data..." at bounding box center [743, 390] width 1445 height 541
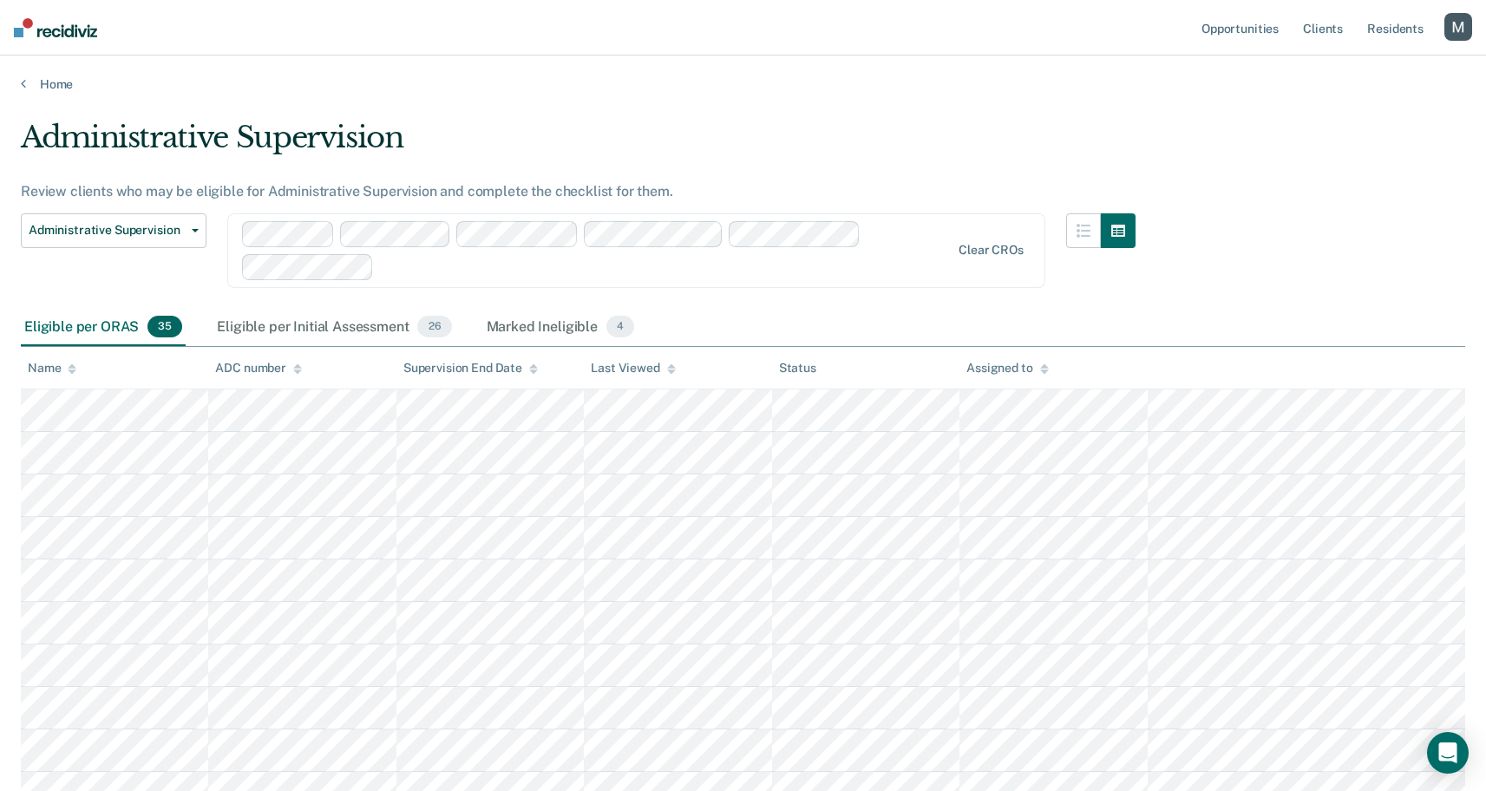
click at [623, 284] on div "Clear CROs" at bounding box center [636, 250] width 818 height 75
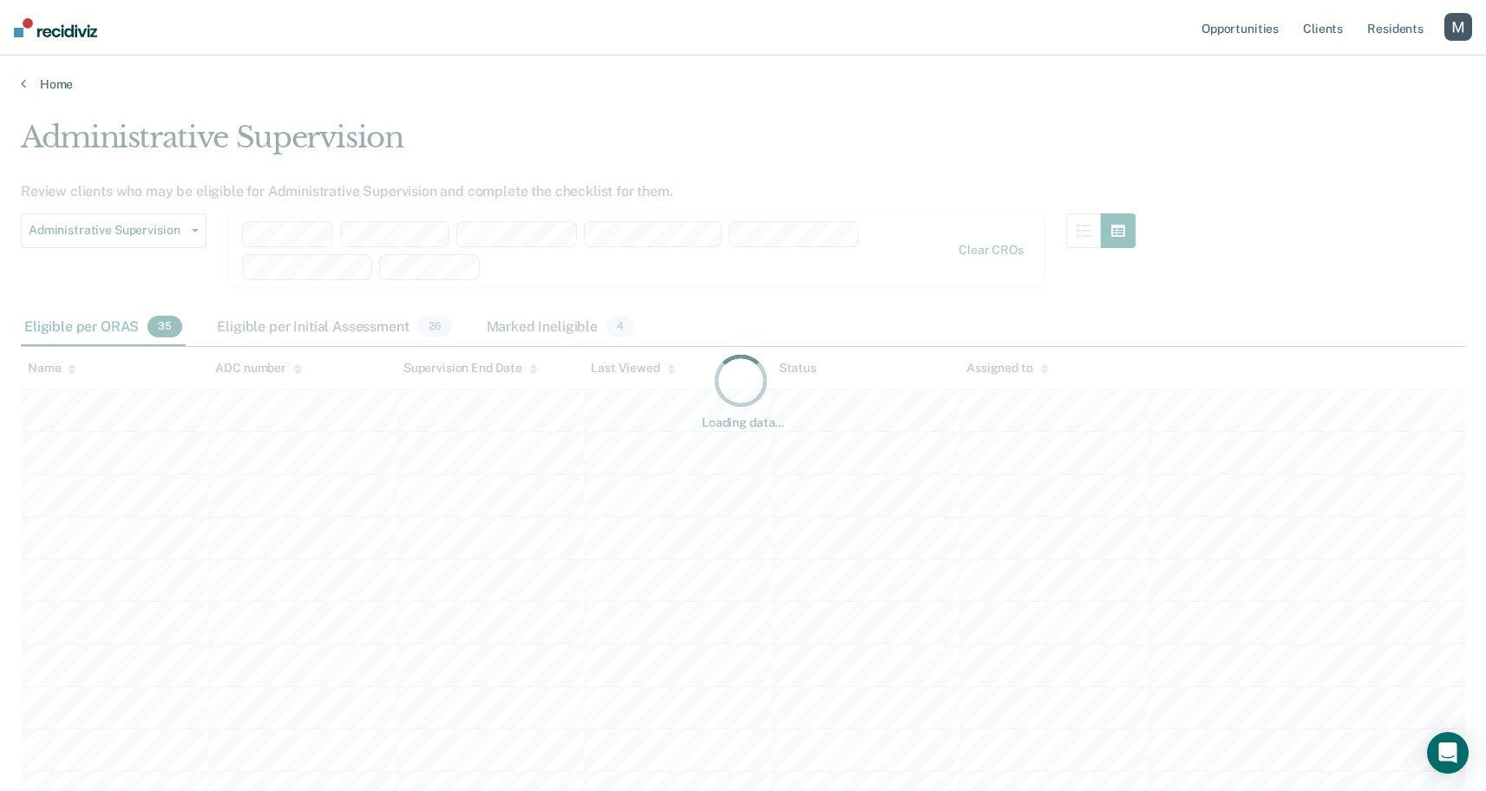
click at [648, 142] on div "Loading data..." at bounding box center [743, 390] width 1445 height 541
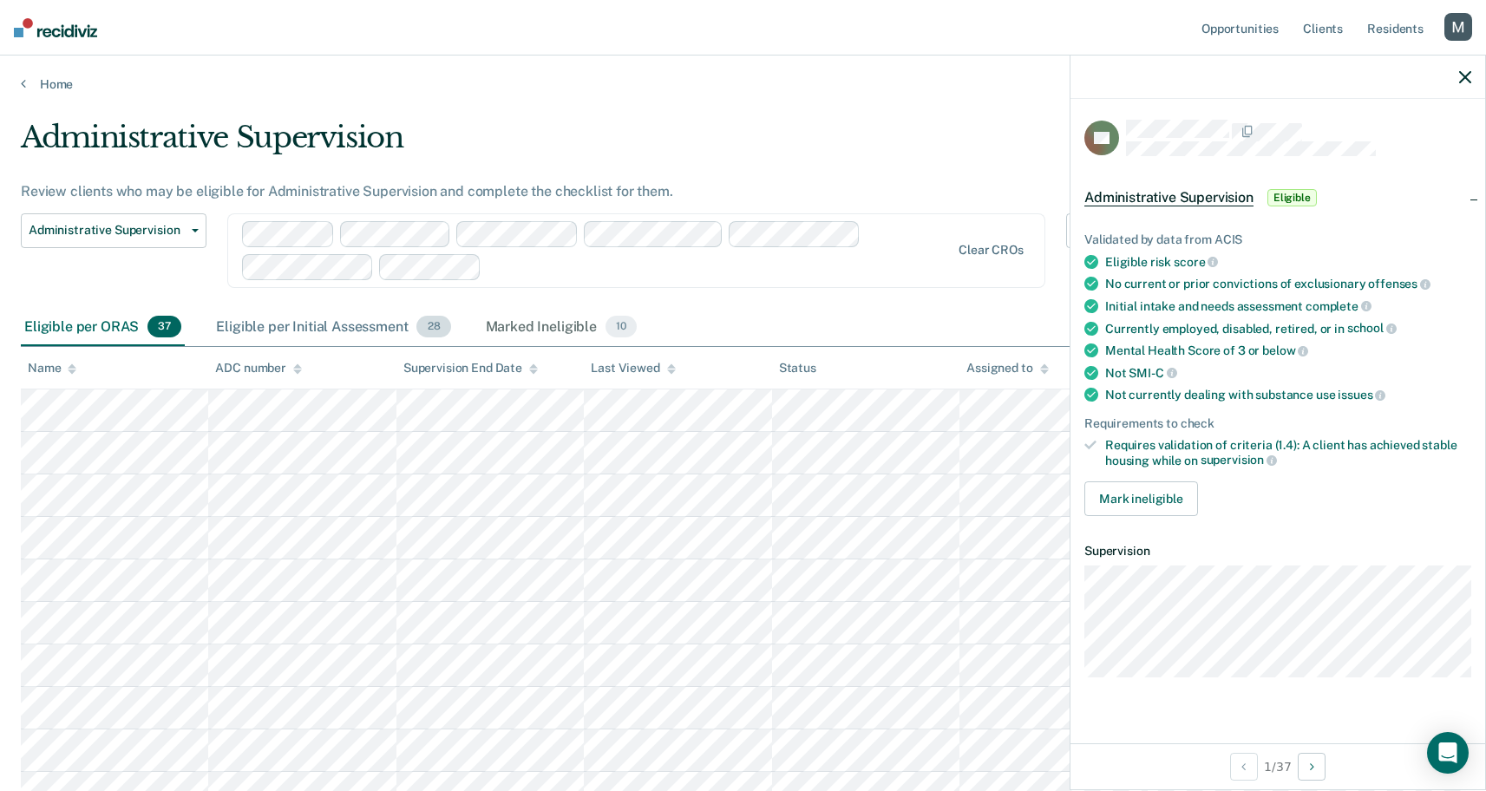
click at [383, 323] on div "Eligible per Initial Assessment 28" at bounding box center [333, 328] width 241 height 38
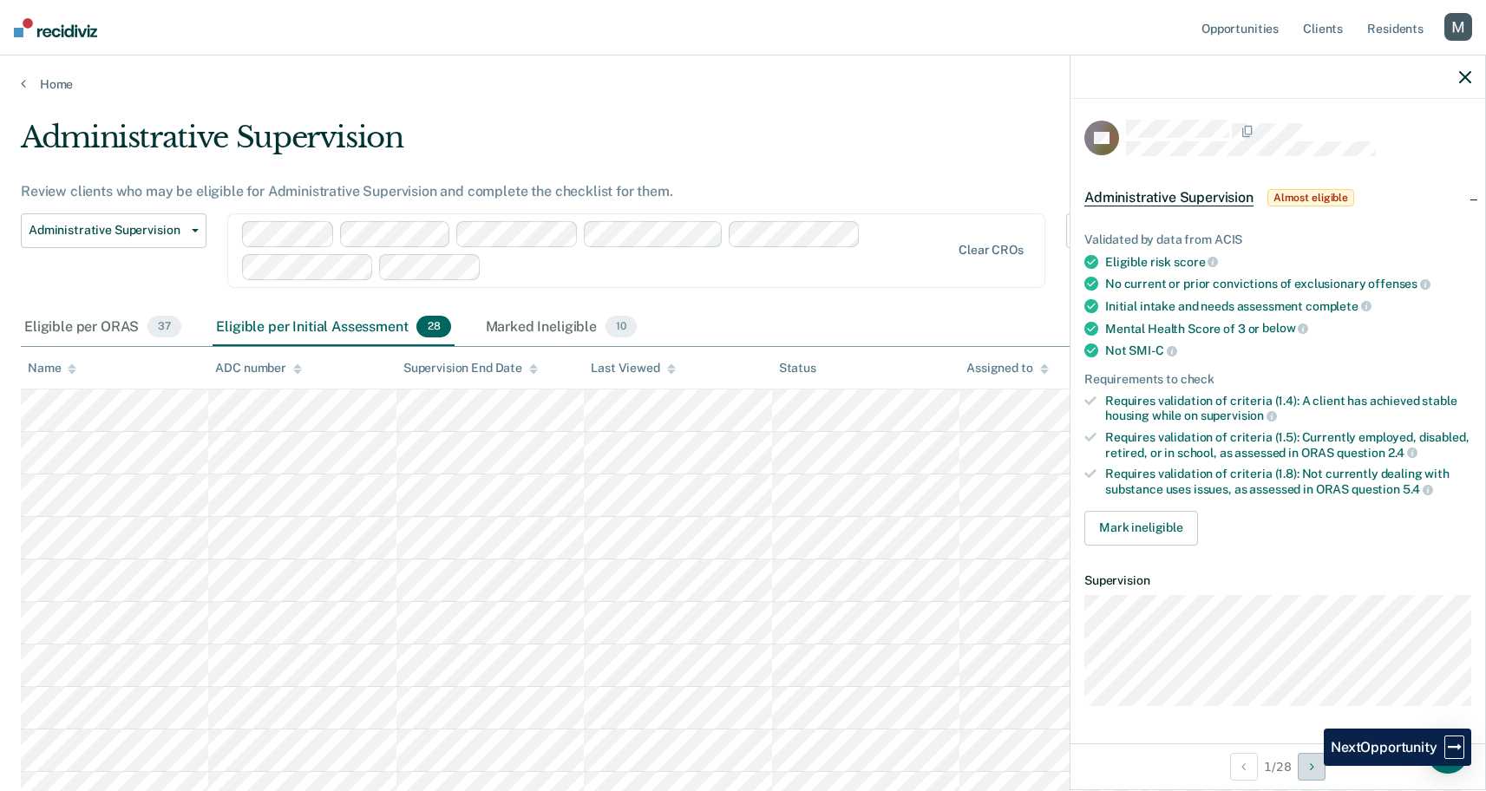
click at [1312, 767] on icon "Next Opportunity" at bounding box center [1312, 767] width 4 height 12
click at [1312, 767] on button "Next Opportunity" at bounding box center [1312, 767] width 28 height 28
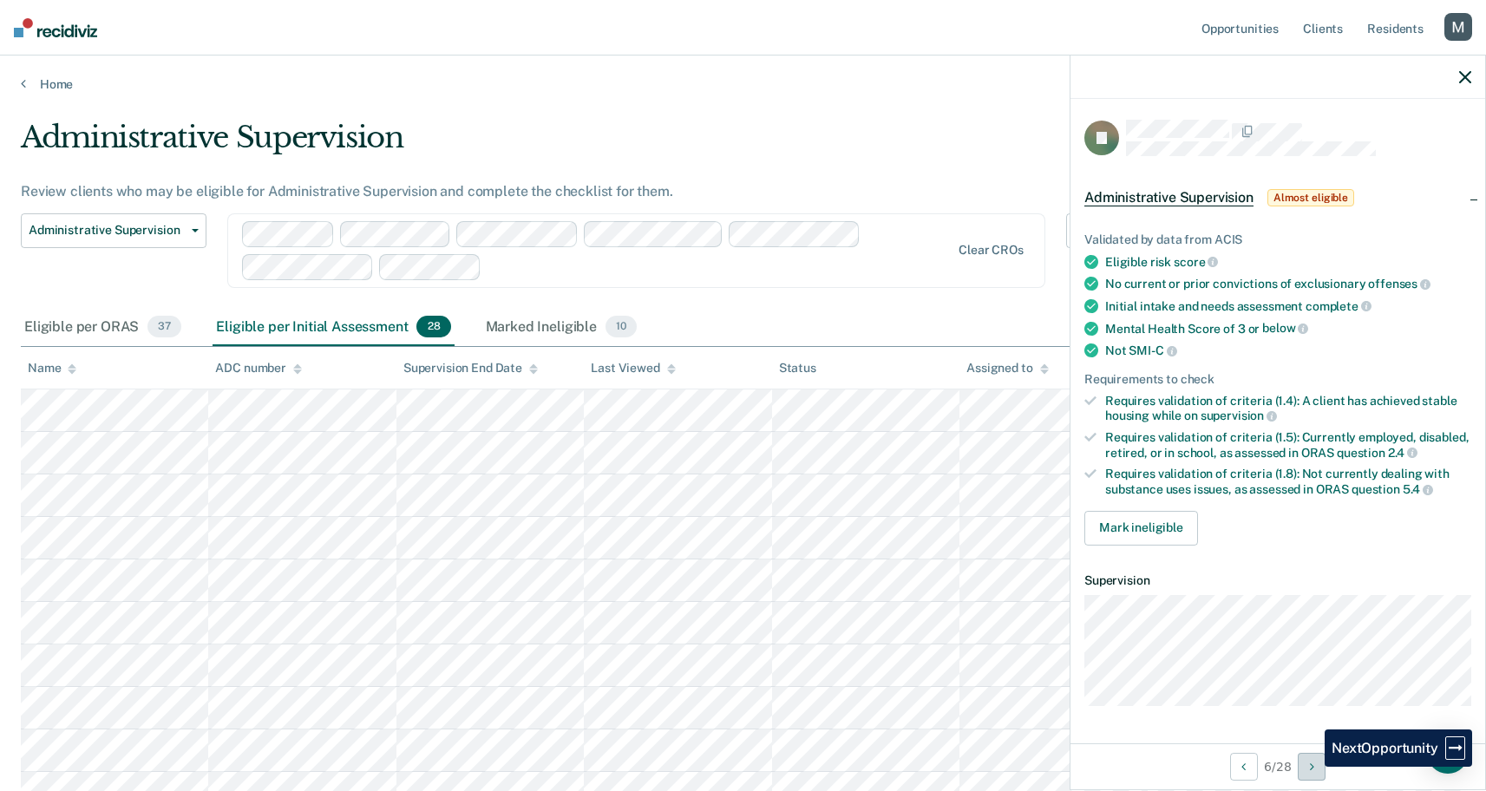
click at [1312, 767] on button "Next Opportunity" at bounding box center [1312, 767] width 28 height 28
click at [1312, 767] on icon "Next Opportunity" at bounding box center [1312, 767] width 4 height 12
click at [1312, 767] on button "Next Opportunity" at bounding box center [1312, 767] width 28 height 28
click at [1312, 767] on icon "Next Opportunity" at bounding box center [1312, 767] width 4 height 12
click at [1312, 767] on button "Next Opportunity" at bounding box center [1312, 767] width 28 height 28
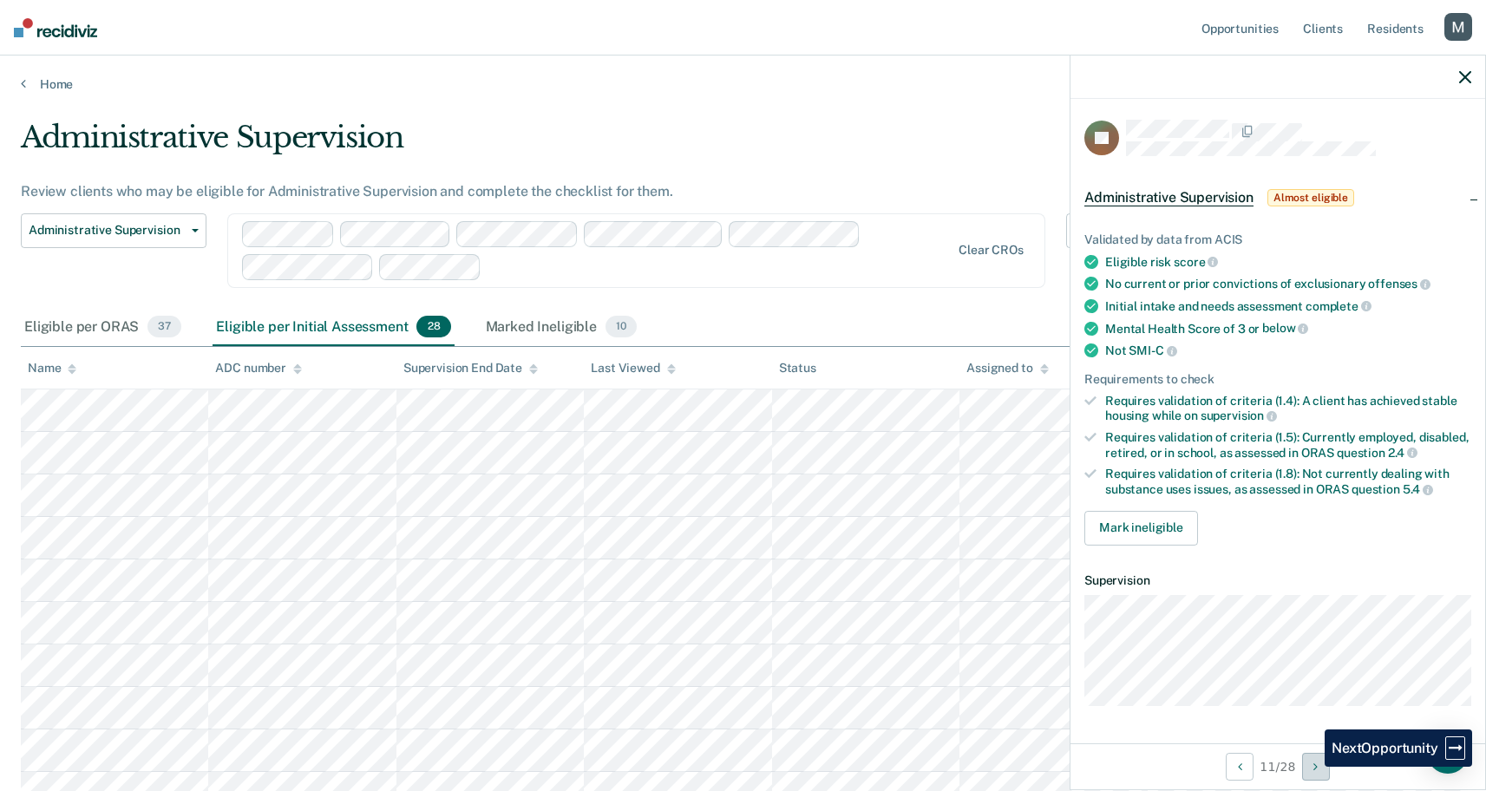
click at [1312, 767] on button "Next Opportunity" at bounding box center [1316, 767] width 28 height 28
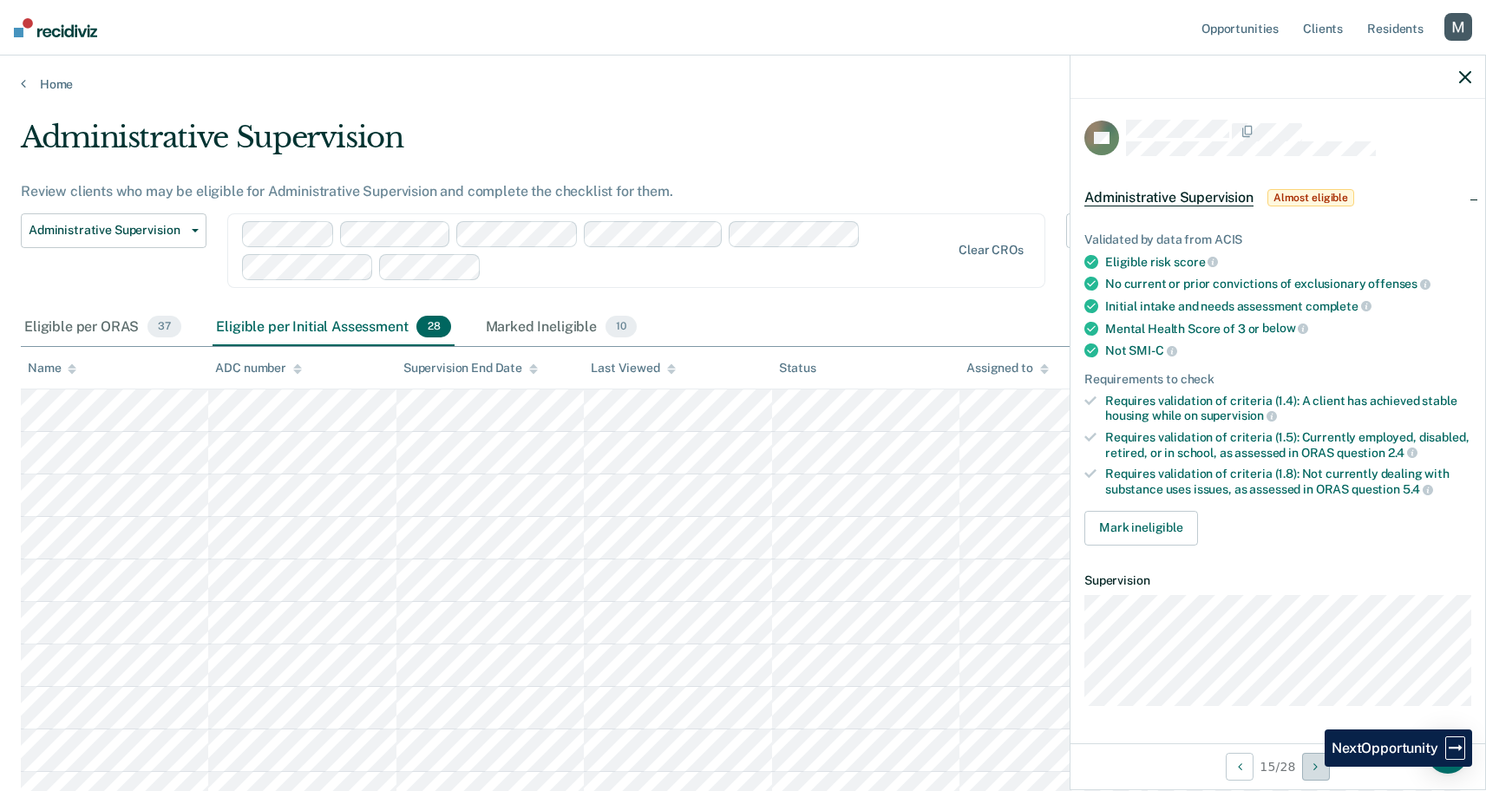
click at [1312, 767] on button "Next Opportunity" at bounding box center [1316, 767] width 28 height 28
click at [1312, 766] on button "Next Opportunity" at bounding box center [1316, 767] width 28 height 28
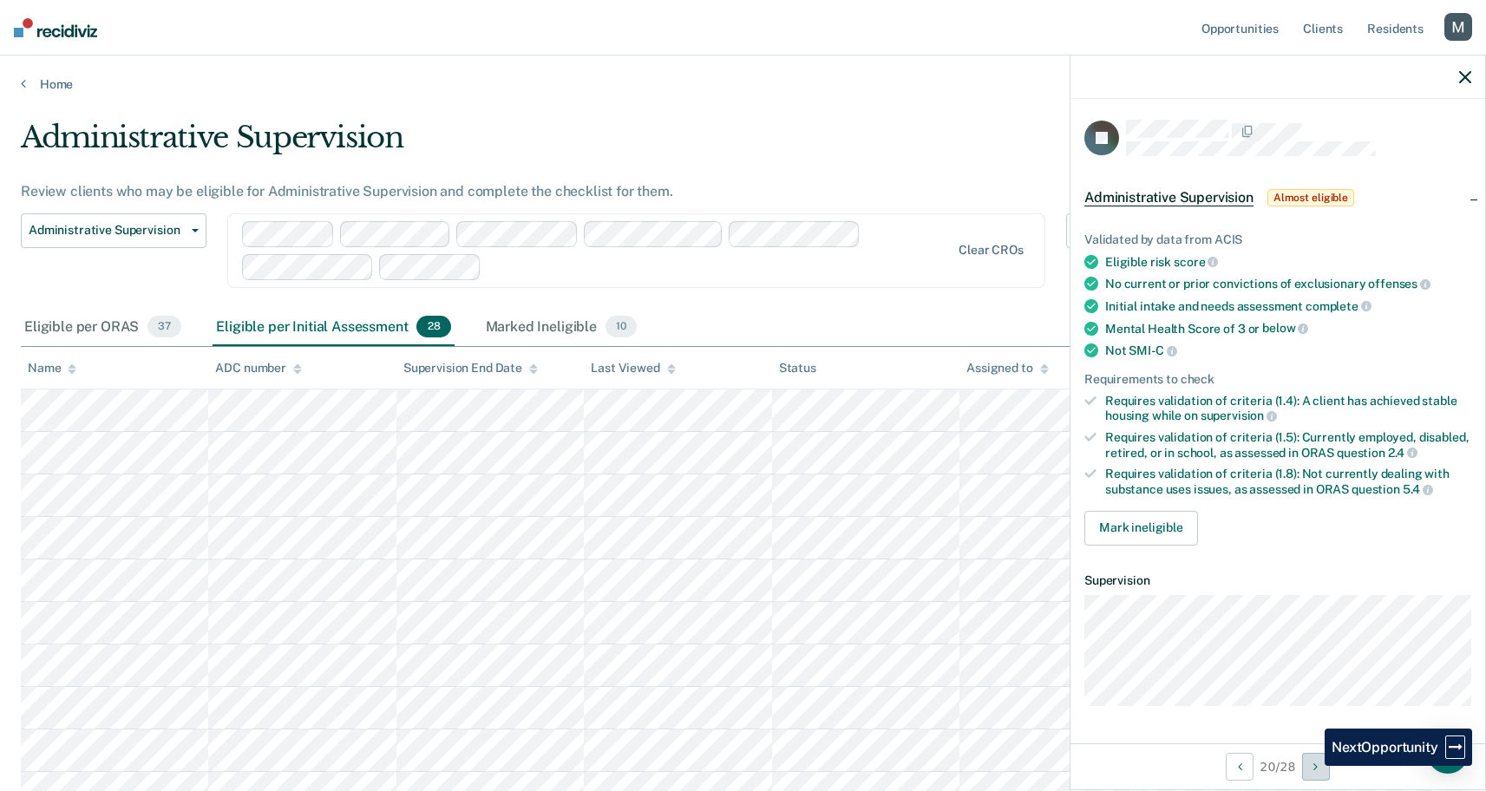
click at [1312, 766] on button "Next Opportunity" at bounding box center [1316, 767] width 28 height 28
click at [1312, 765] on button "Next Opportunity" at bounding box center [1316, 767] width 28 height 28
click at [1313, 765] on button "Next Opportunity" at bounding box center [1316, 767] width 28 height 28
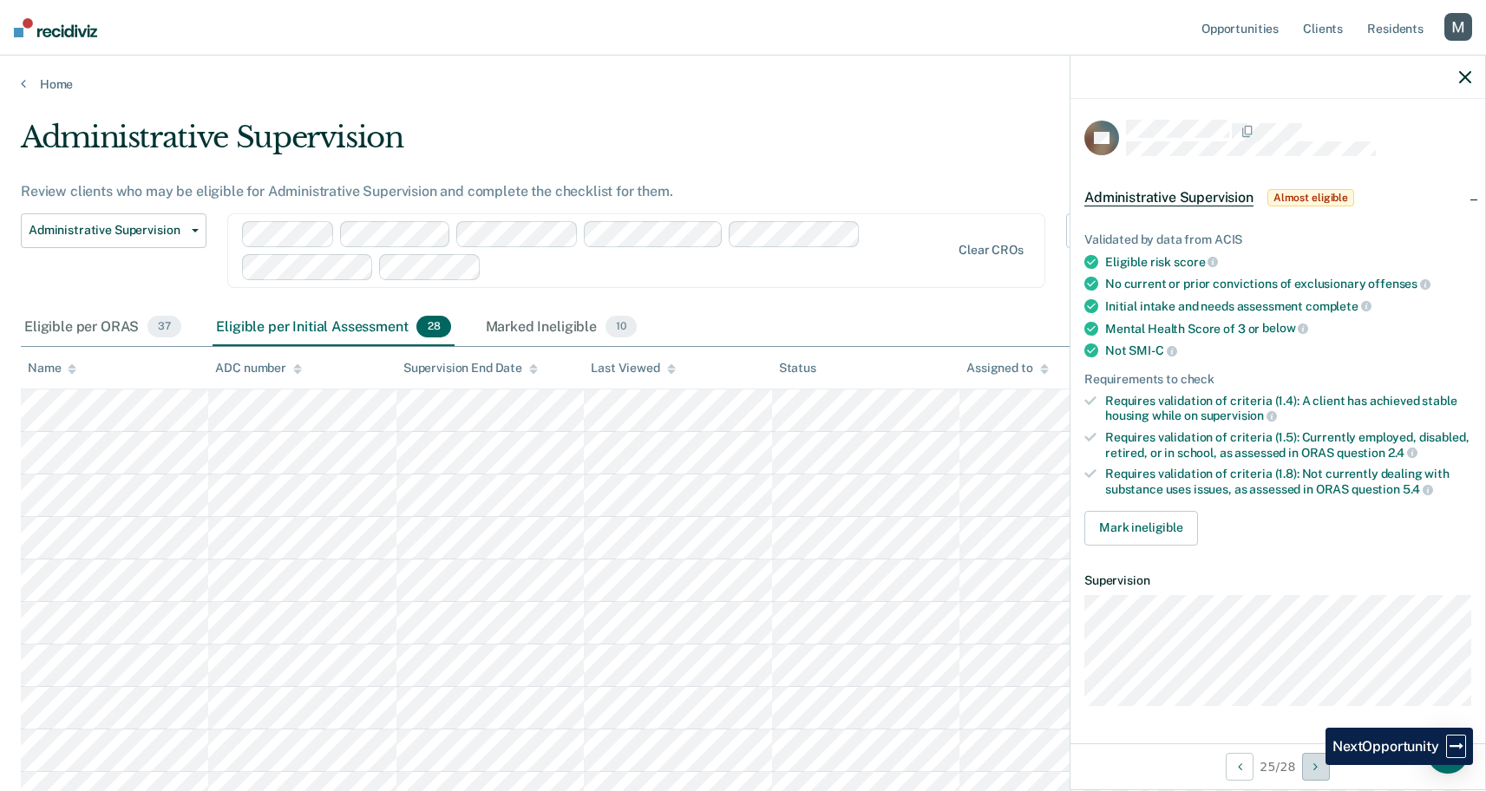
click at [1313, 765] on button "Next Opportunity" at bounding box center [1316, 767] width 28 height 28
click at [576, 324] on div "Marked Ineligible 10" at bounding box center [561, 328] width 158 height 38
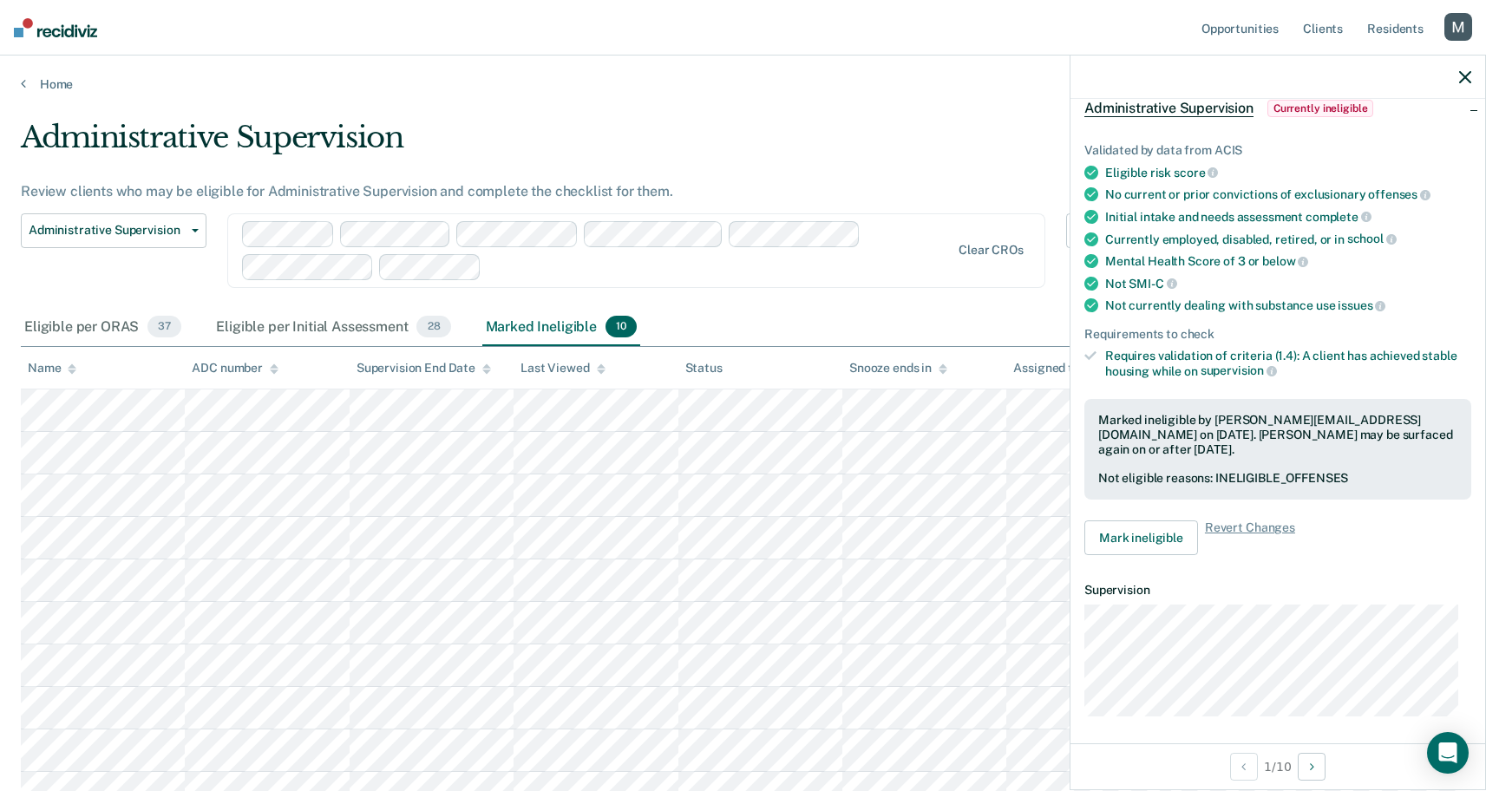
scroll to position [91, 0]
click at [1306, 764] on button "Next Opportunity" at bounding box center [1312, 767] width 28 height 28
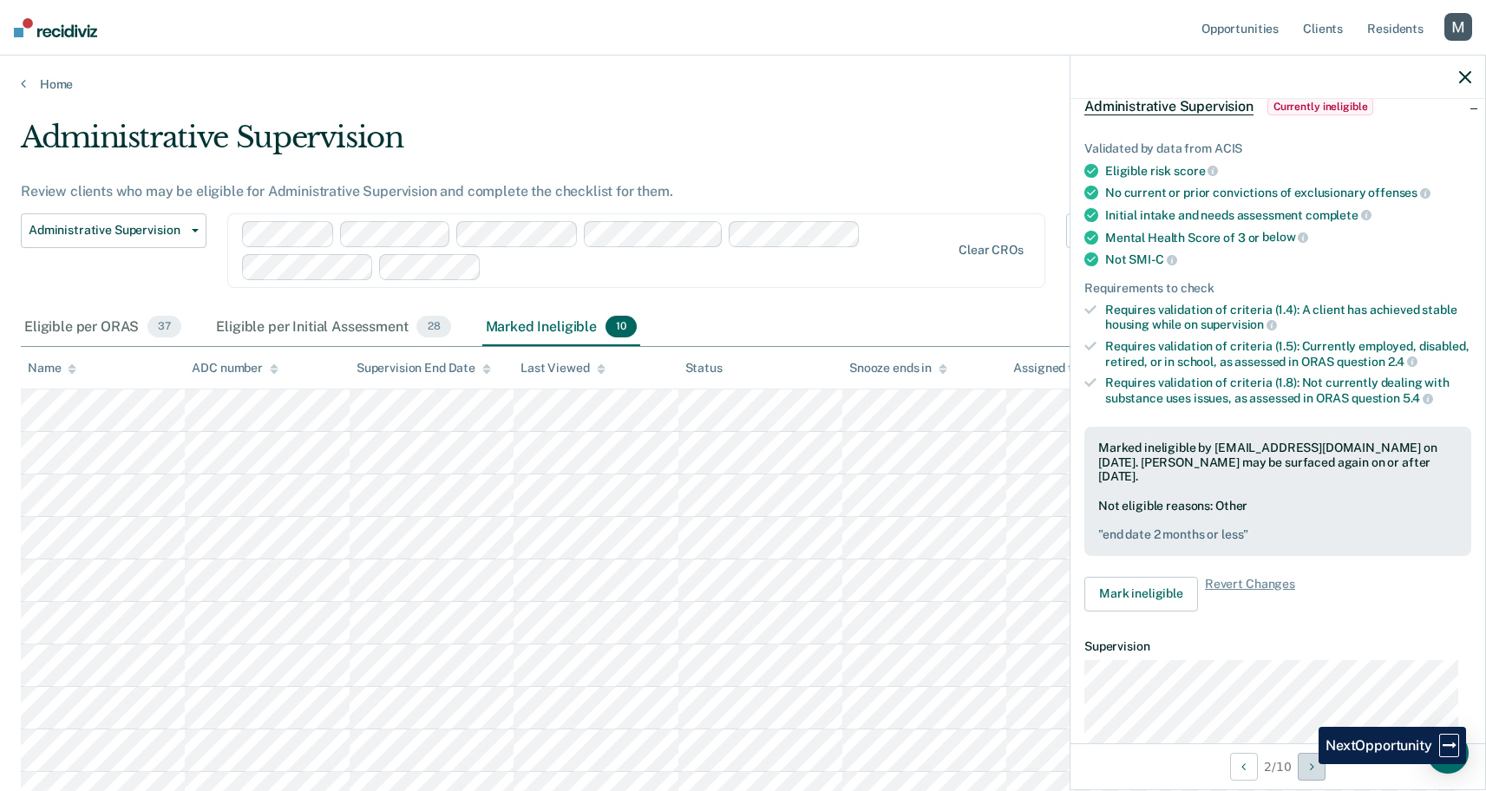
click at [1306, 764] on button "Next Opportunity" at bounding box center [1312, 767] width 28 height 28
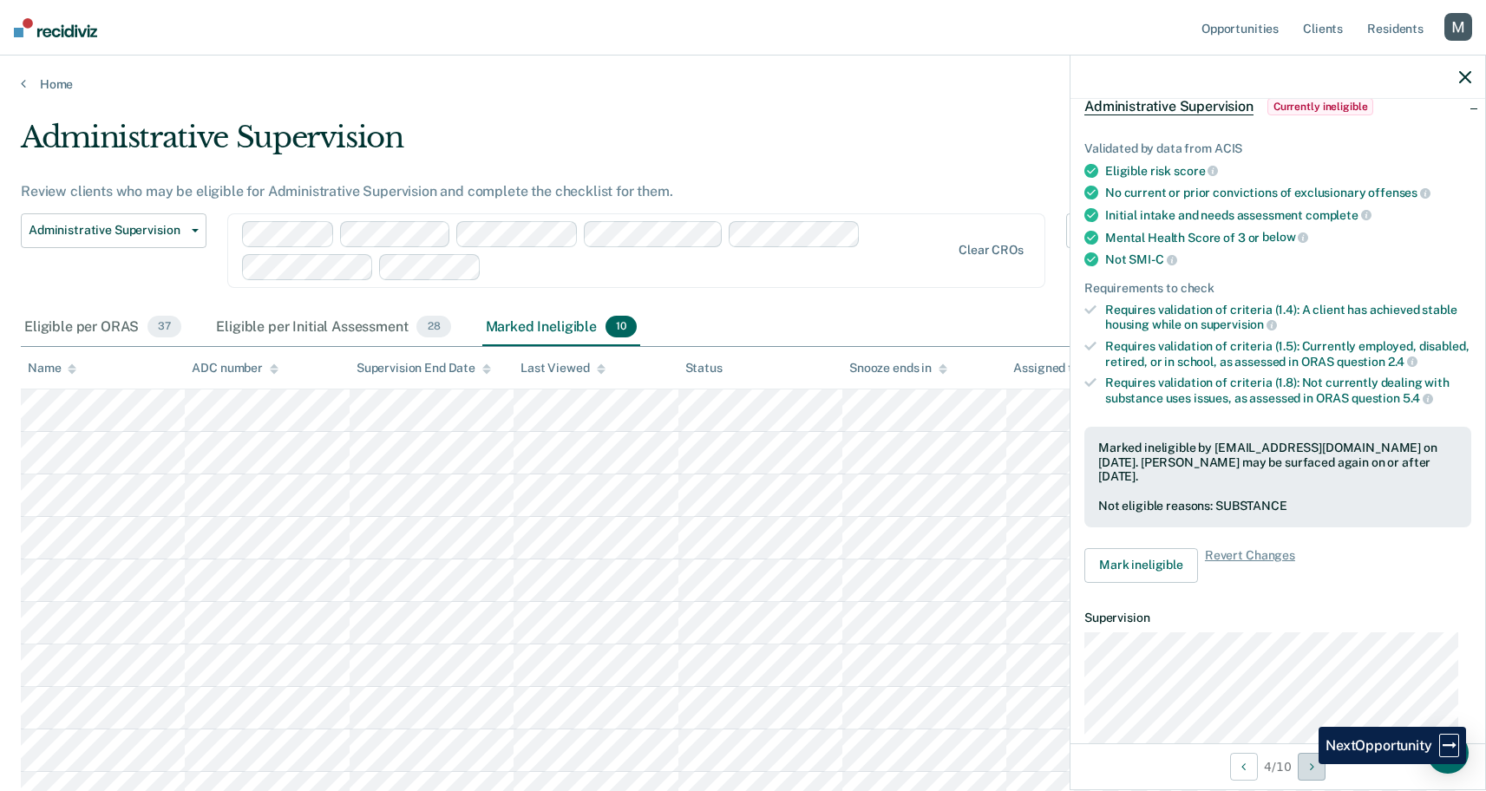
click at [1306, 764] on button "Next Opportunity" at bounding box center [1312, 767] width 28 height 28
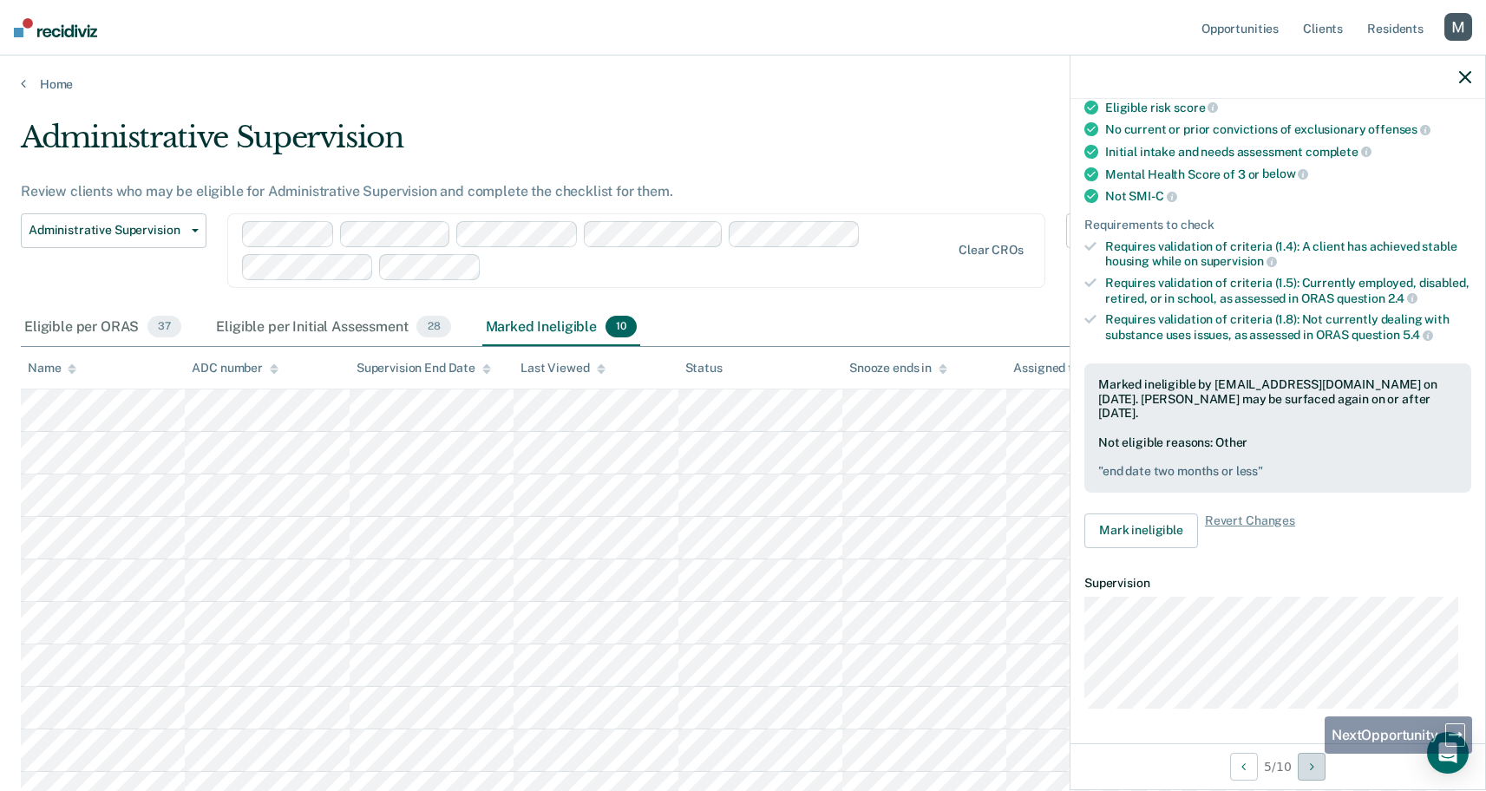
click at [1314, 762] on icon "Next Opportunity" at bounding box center [1312, 767] width 4 height 12
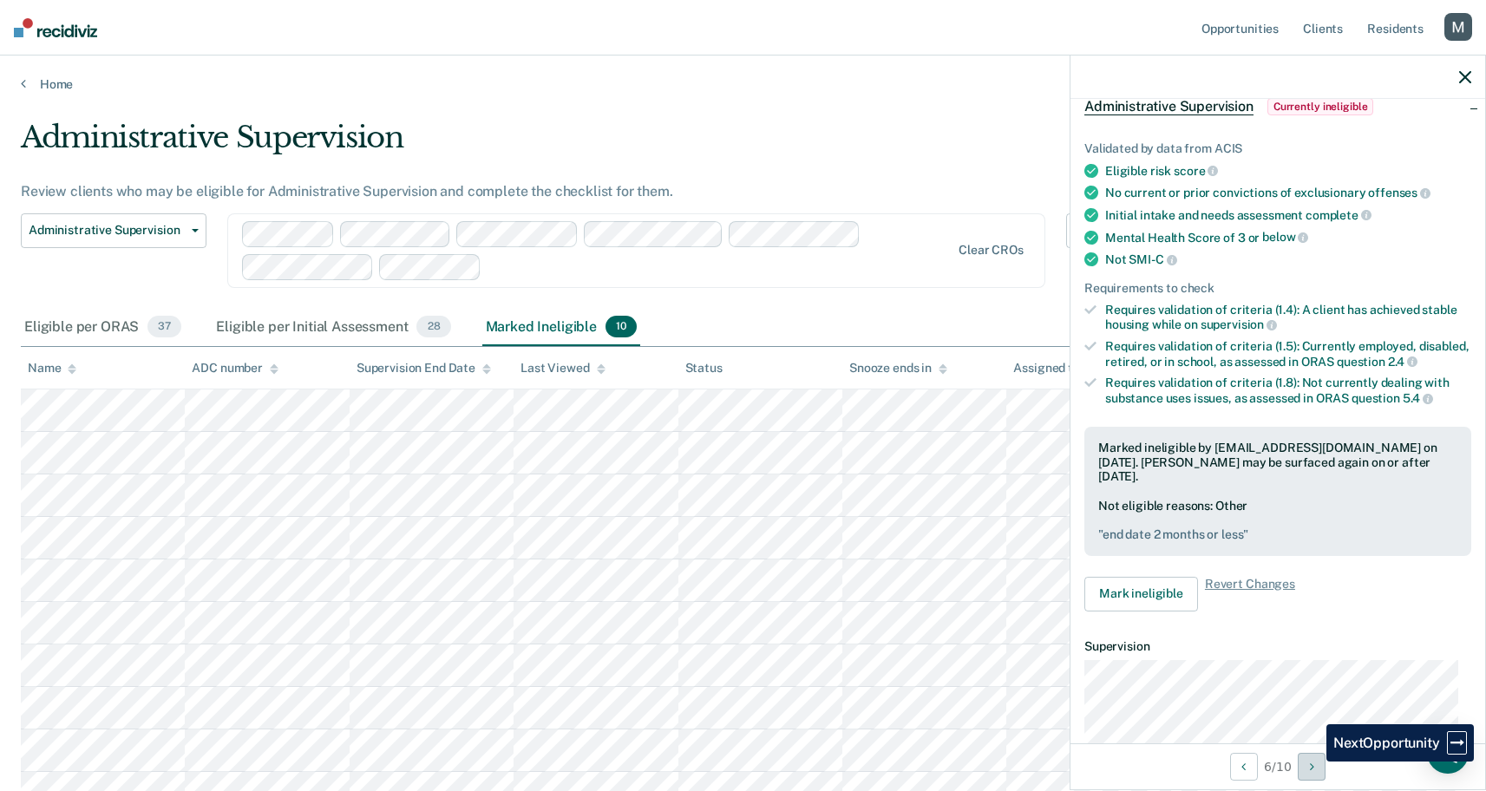
click at [1314, 762] on icon "Next Opportunity" at bounding box center [1312, 767] width 4 height 12
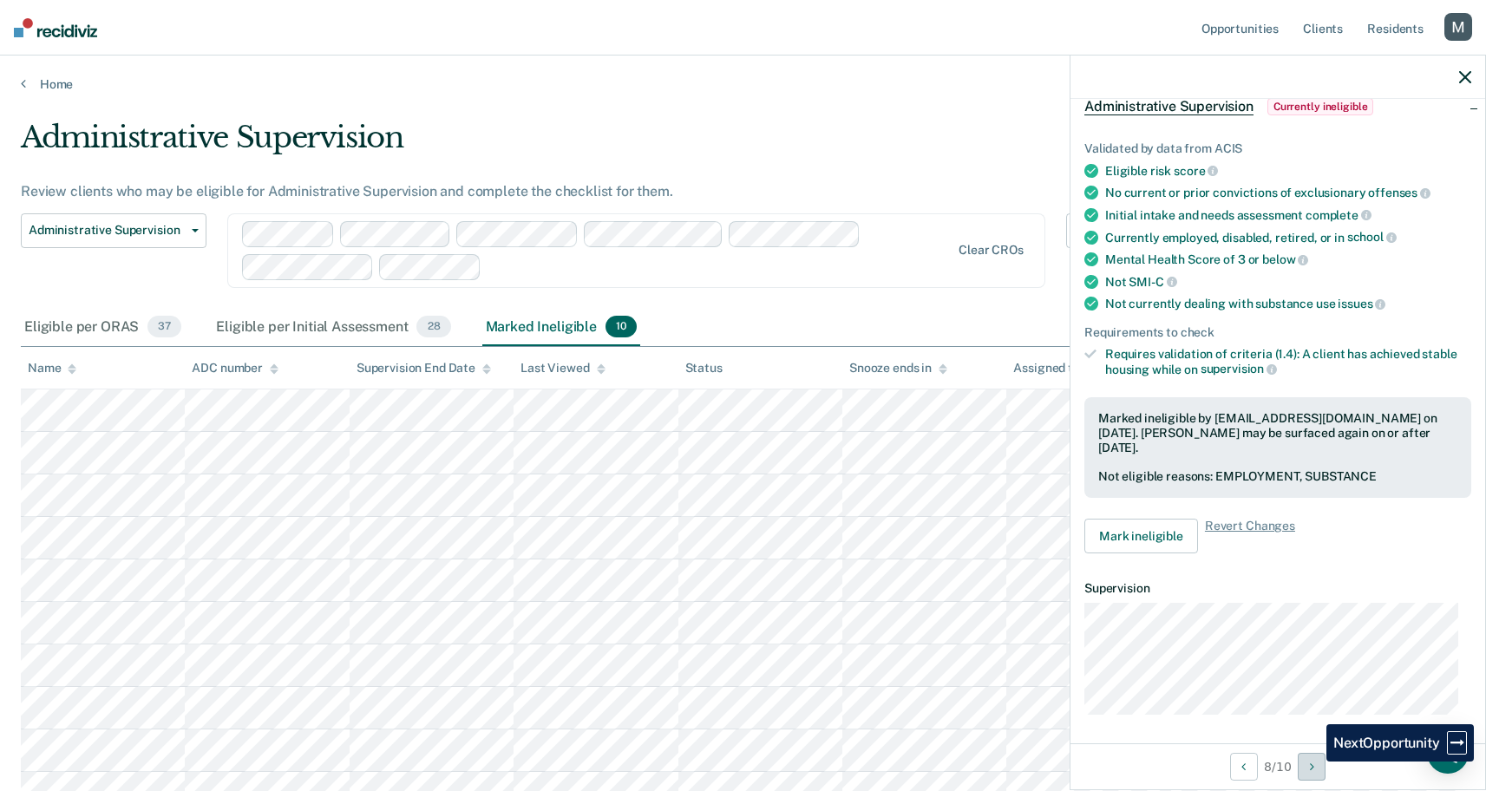
click at [1314, 762] on icon "Next Opportunity" at bounding box center [1312, 767] width 4 height 12
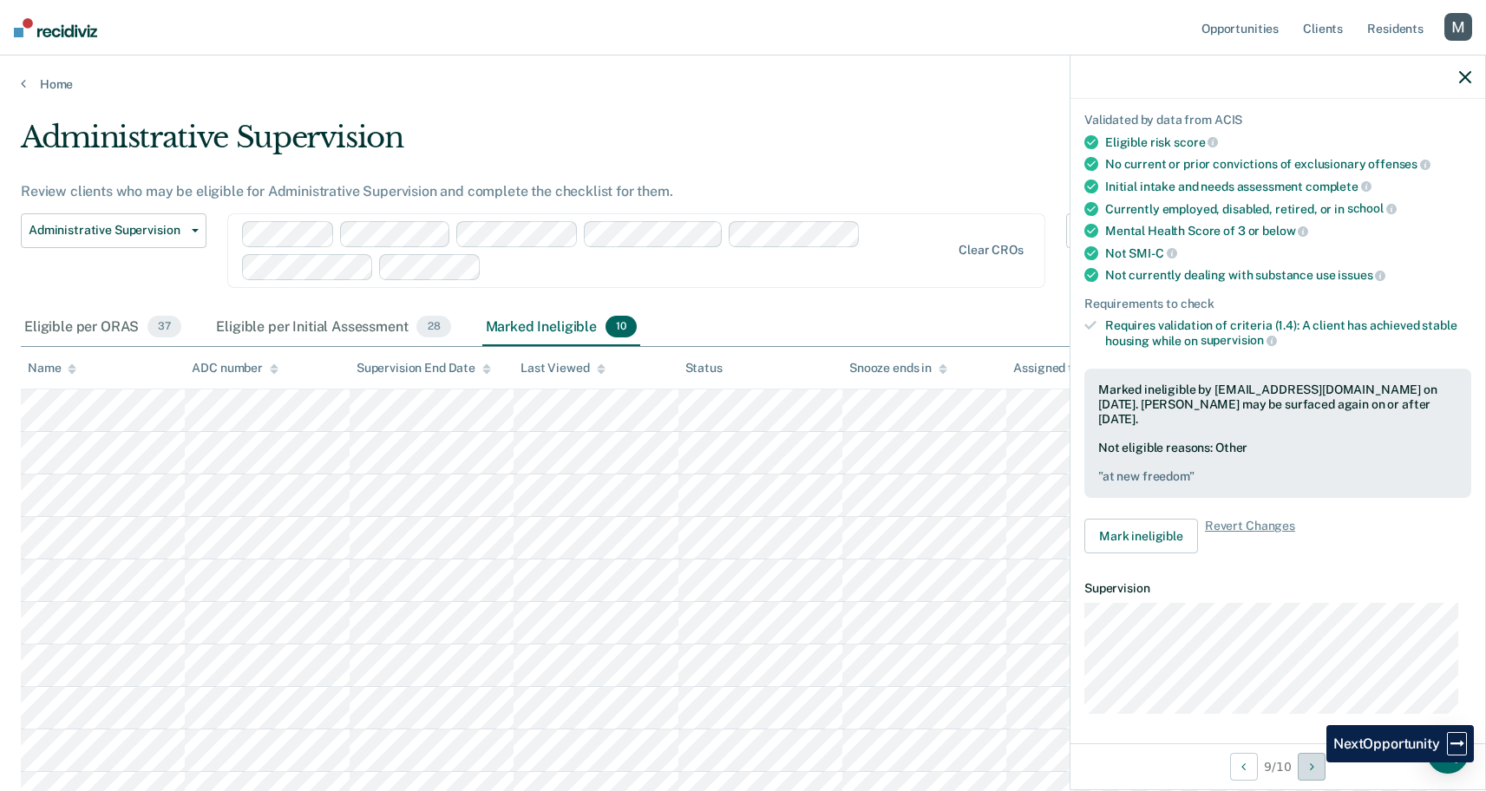
click at [1314, 763] on icon "Next Opportunity" at bounding box center [1312, 767] width 4 height 12
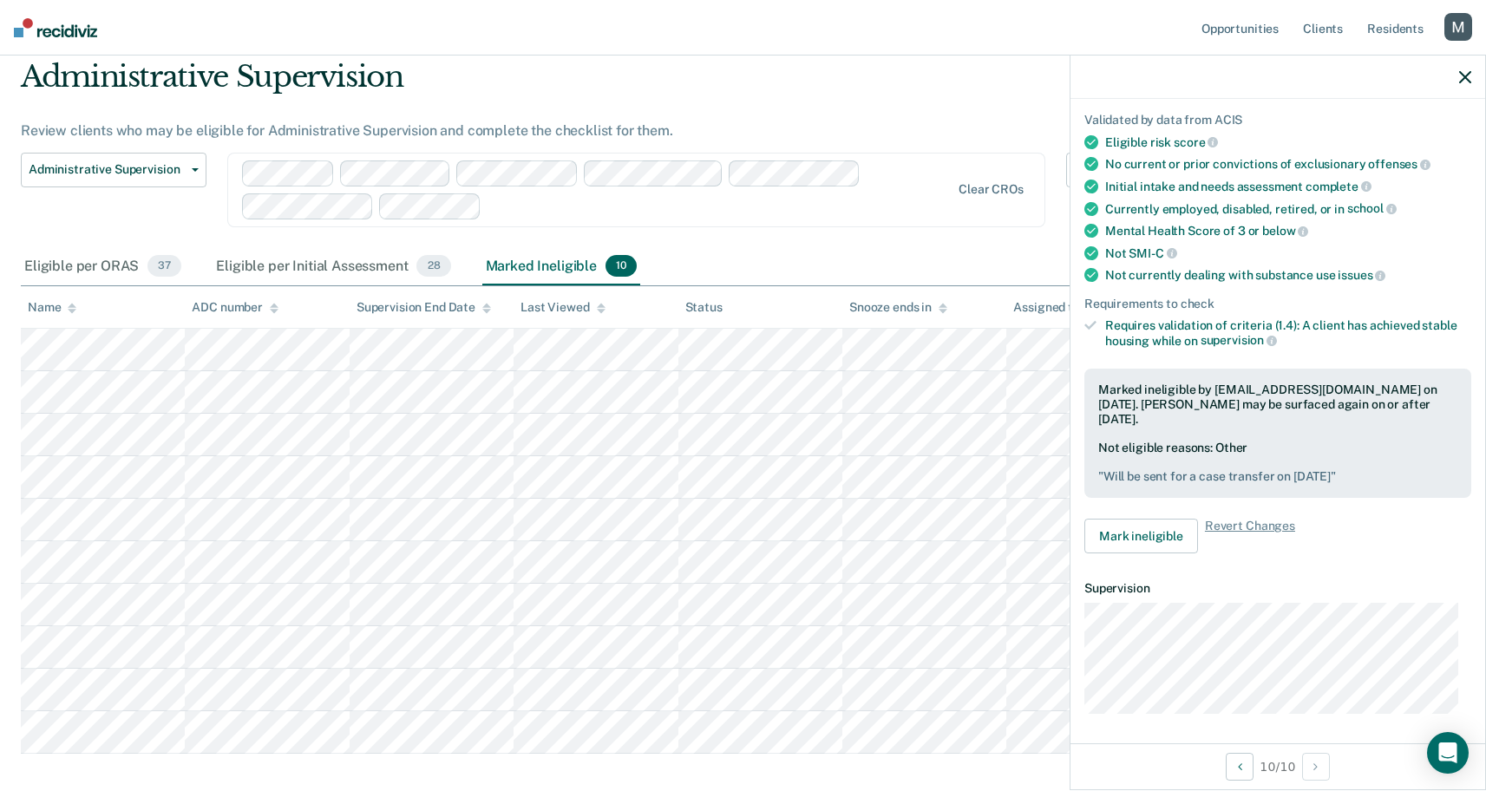
scroll to position [0, 0]
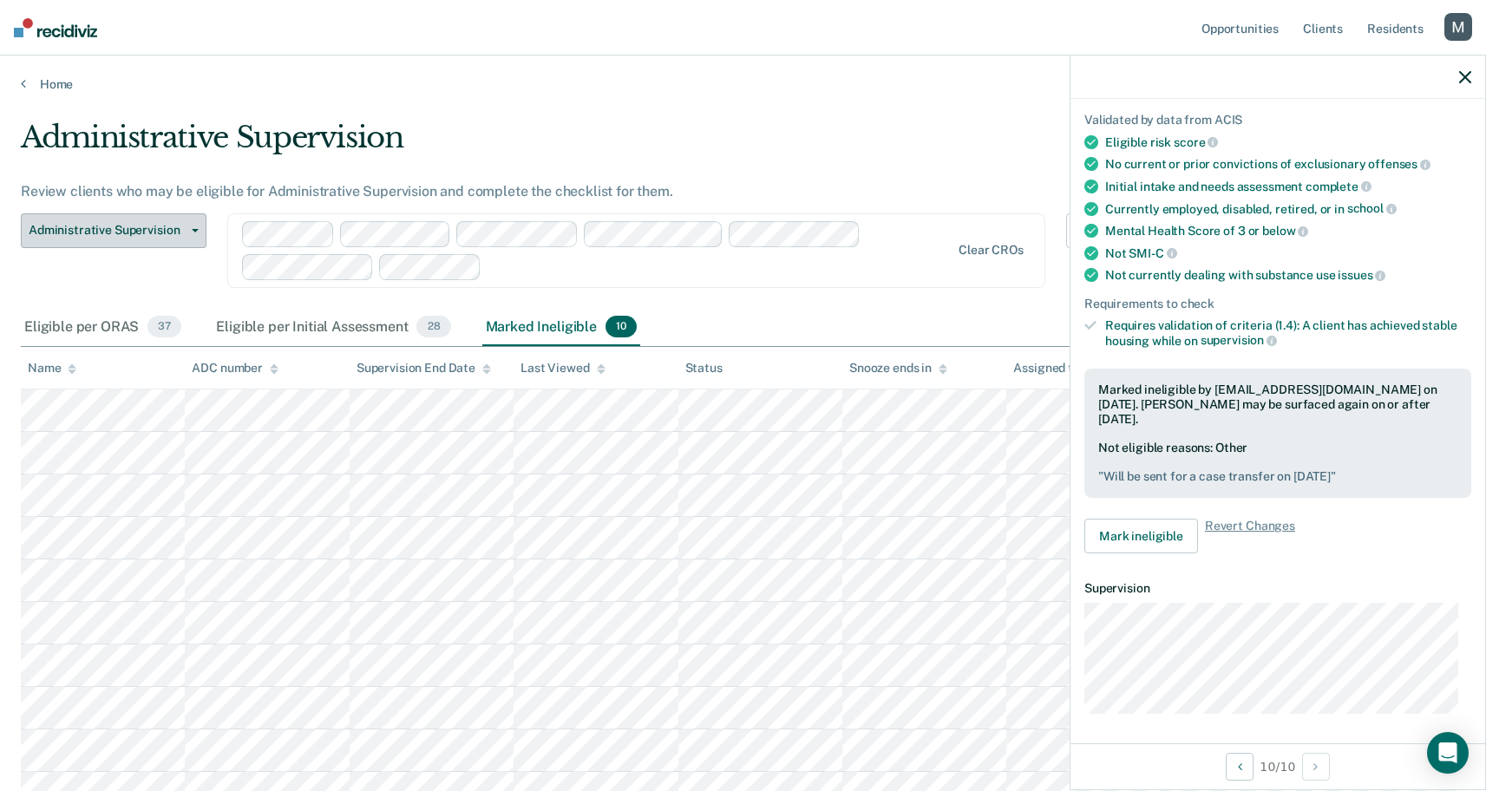
click at [161, 229] on span "Administrative Supervision" at bounding box center [107, 230] width 156 height 15
